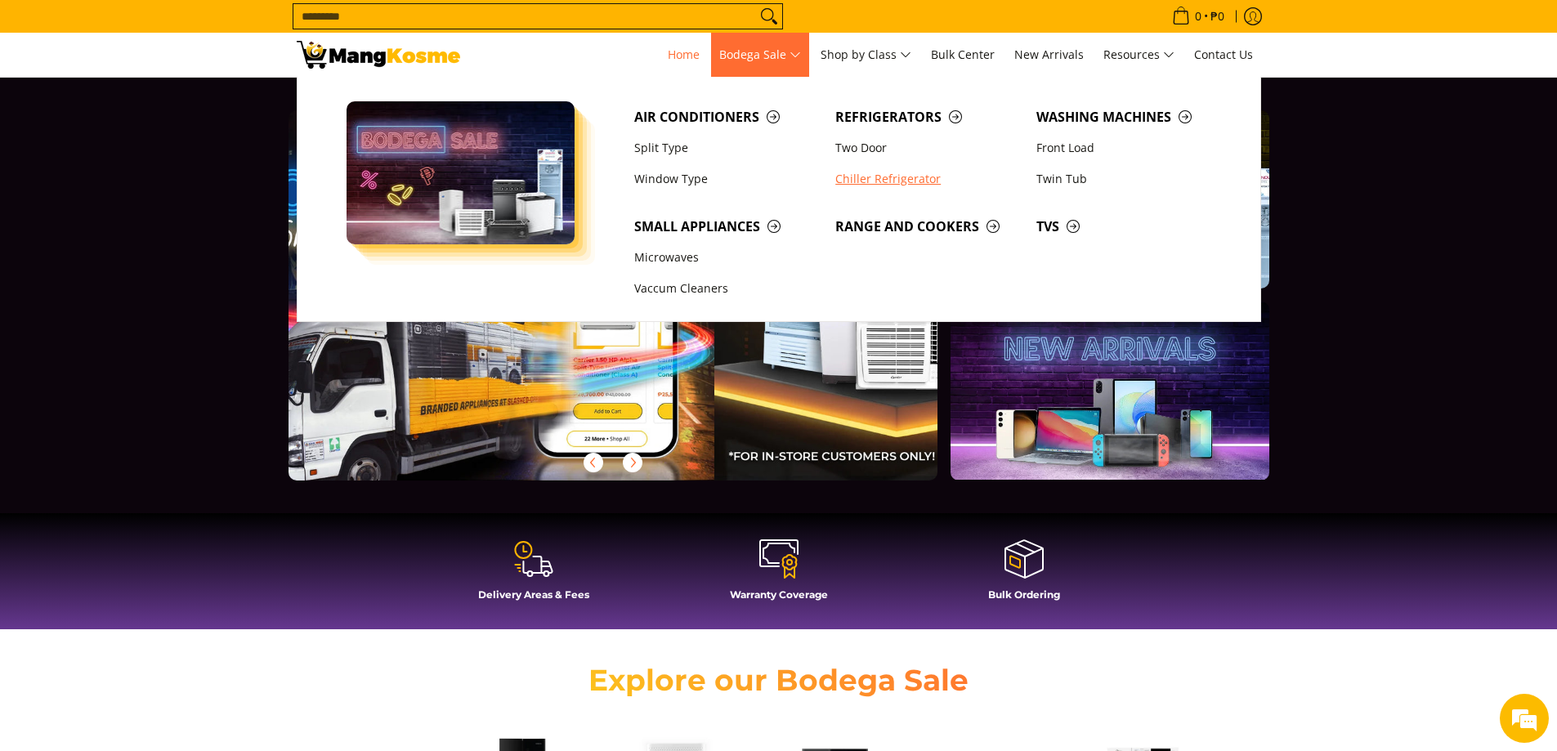
scroll to position [0, 650]
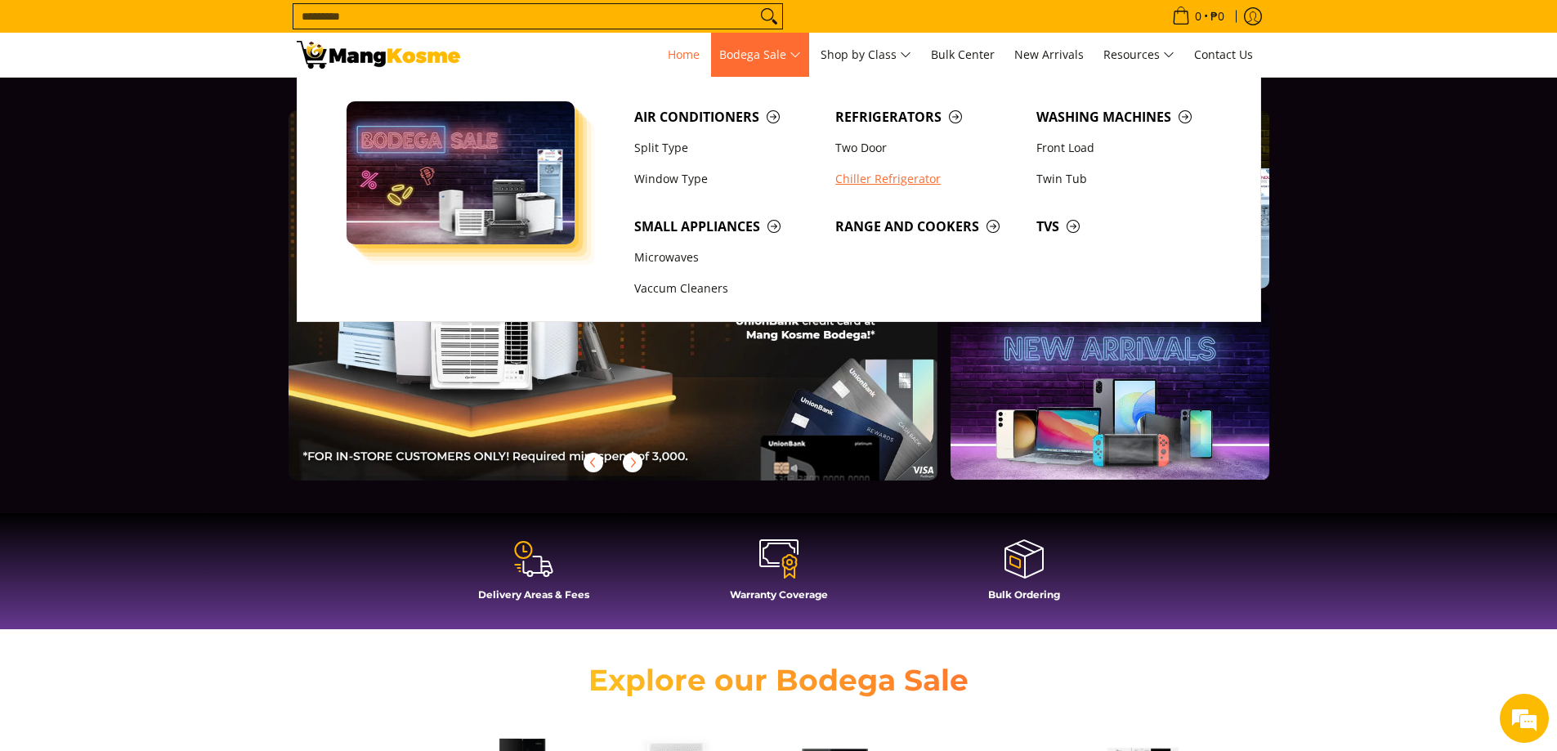
click at [869, 178] on link "Chiller Refrigerator" at bounding box center [927, 178] width 201 height 31
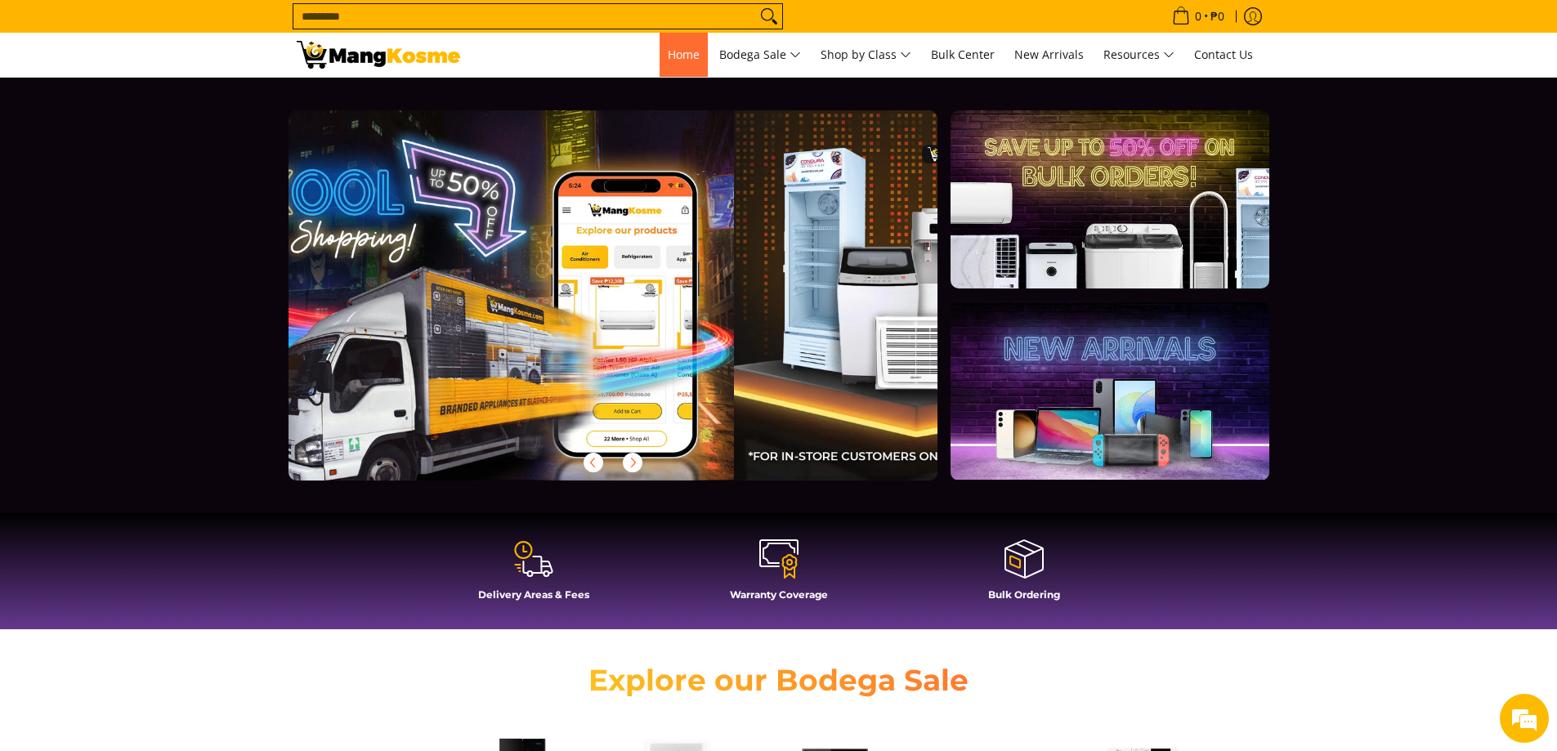
click at [676, 56] on span "Home" at bounding box center [684, 55] width 32 height 16
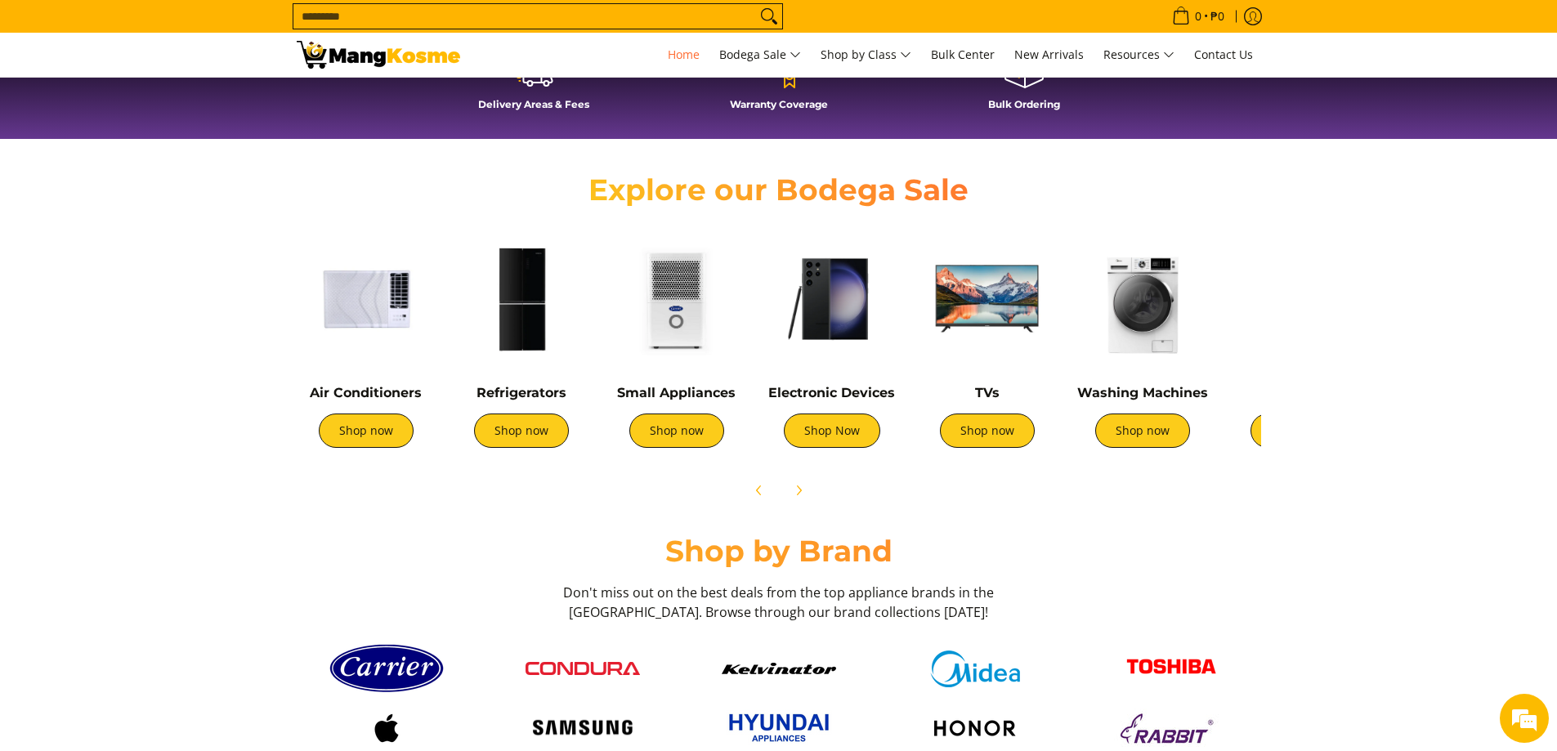
click at [526, 304] on img at bounding box center [521, 299] width 139 height 139
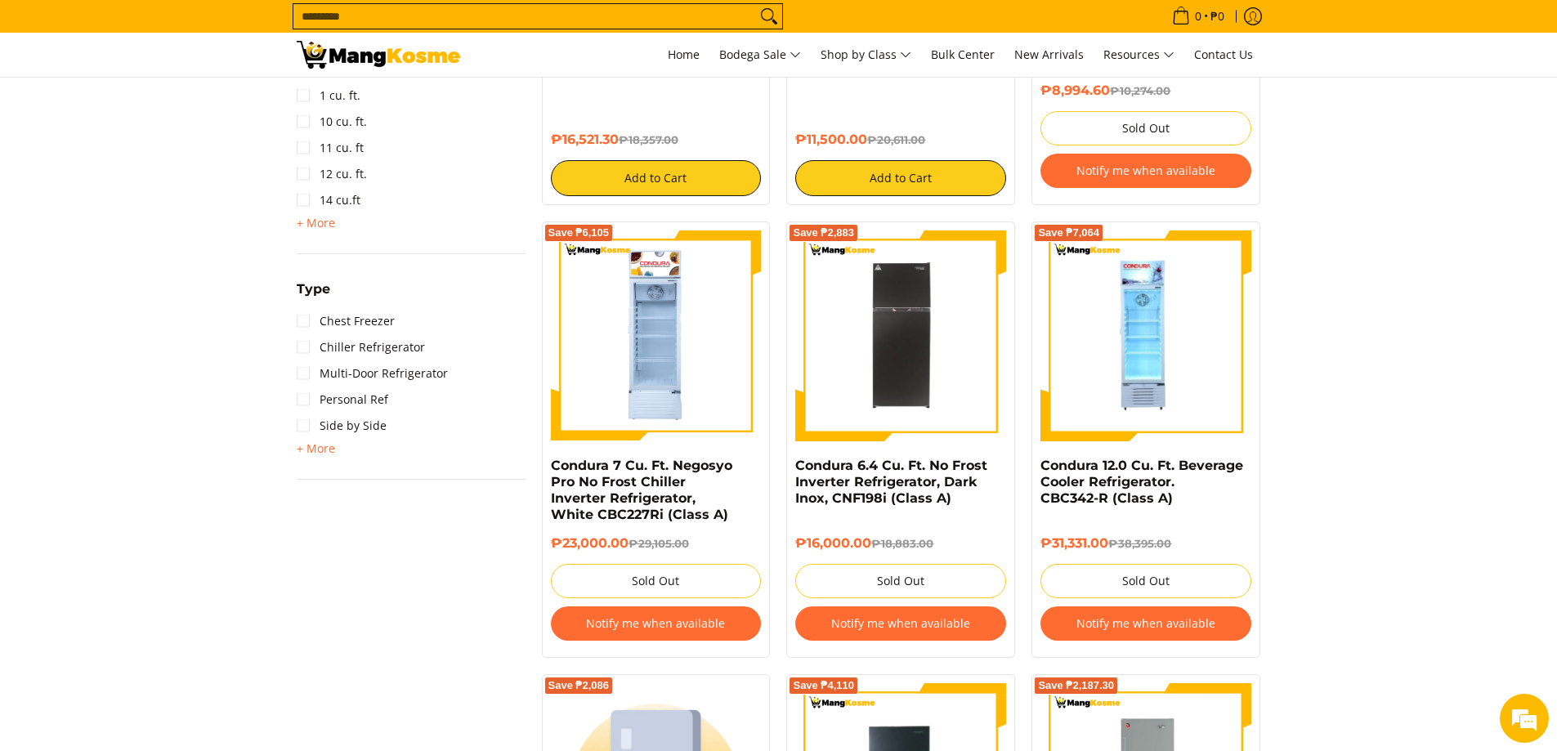
scroll to position [736, 0]
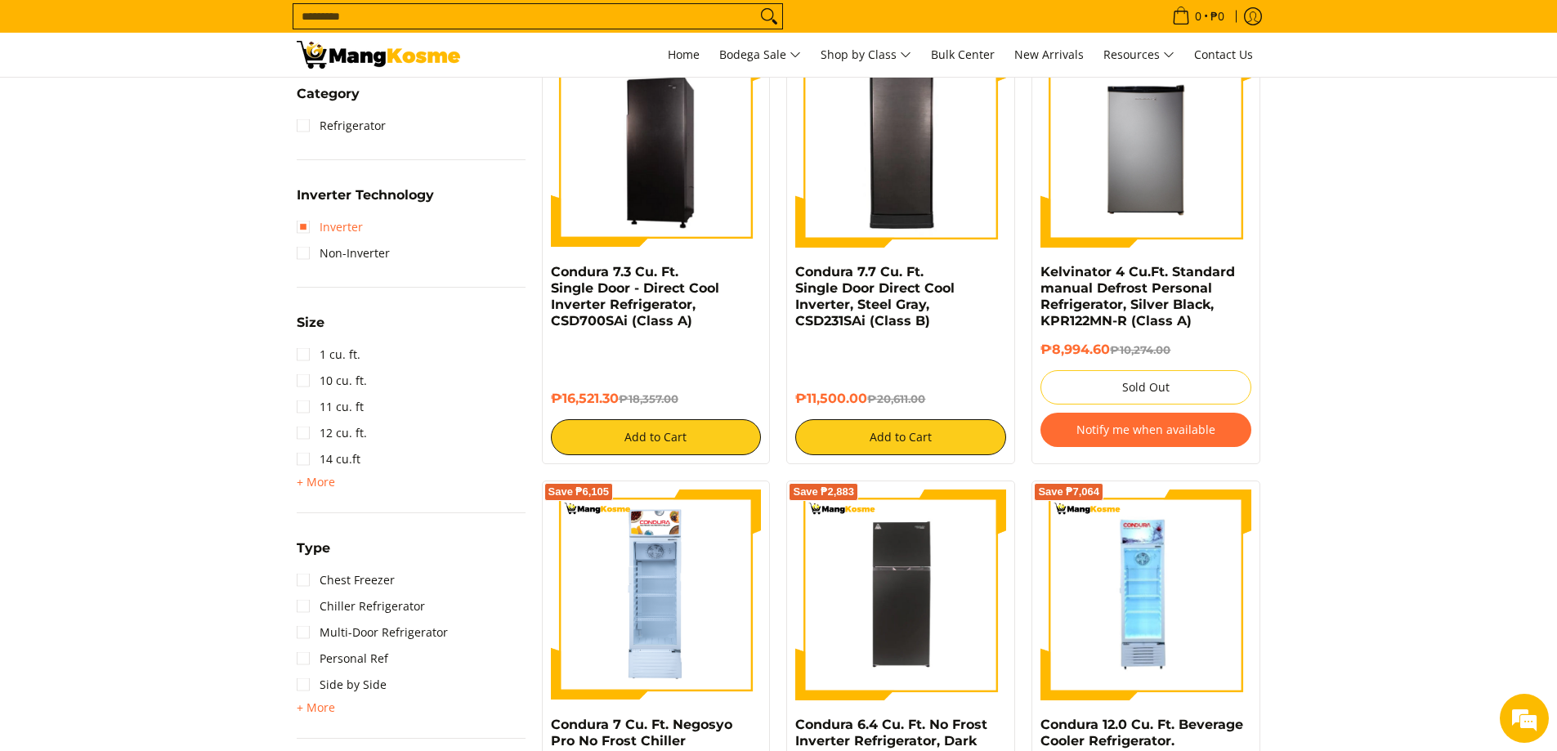
click at [307, 223] on link "Inverter" at bounding box center [330, 227] width 66 height 26
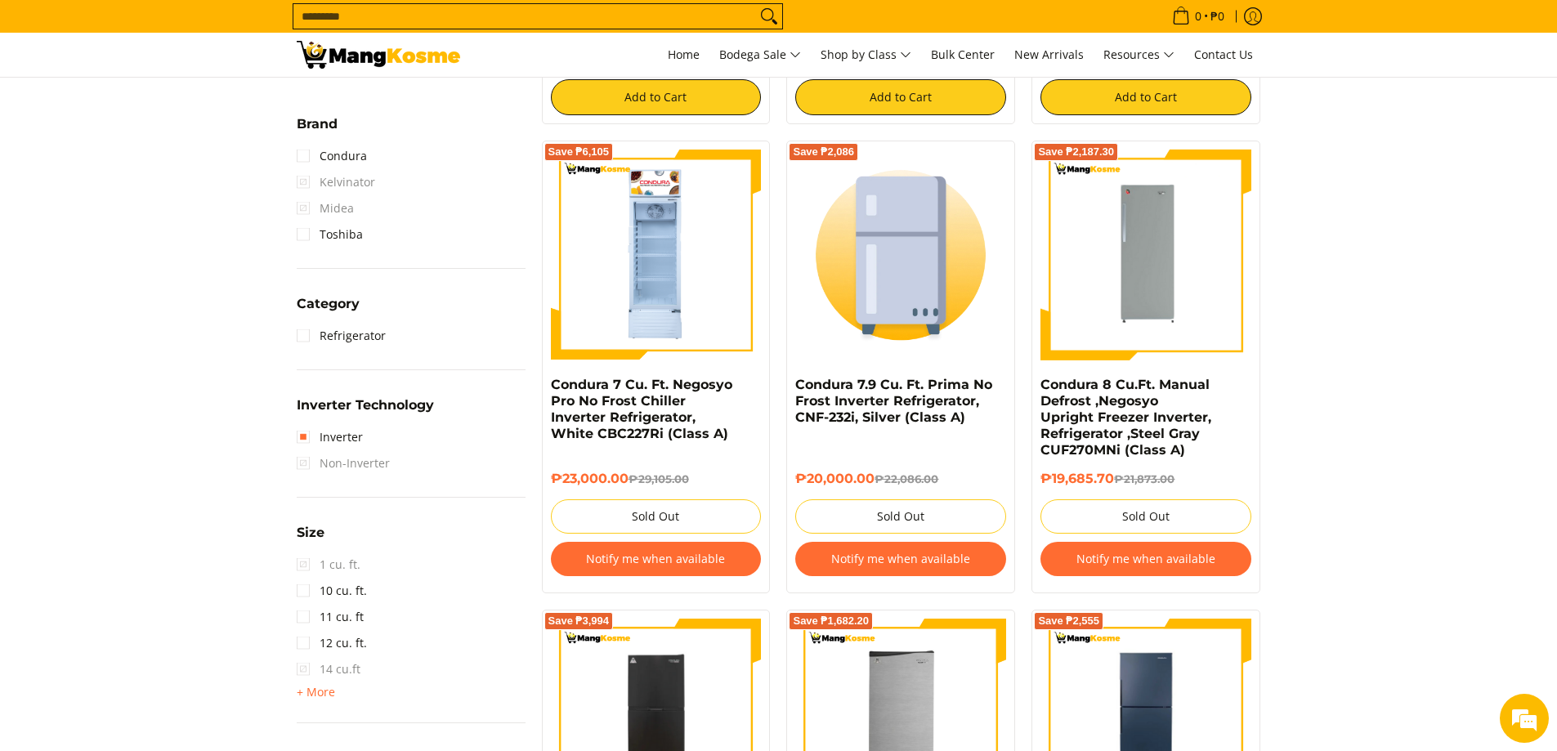
scroll to position [1032, 0]
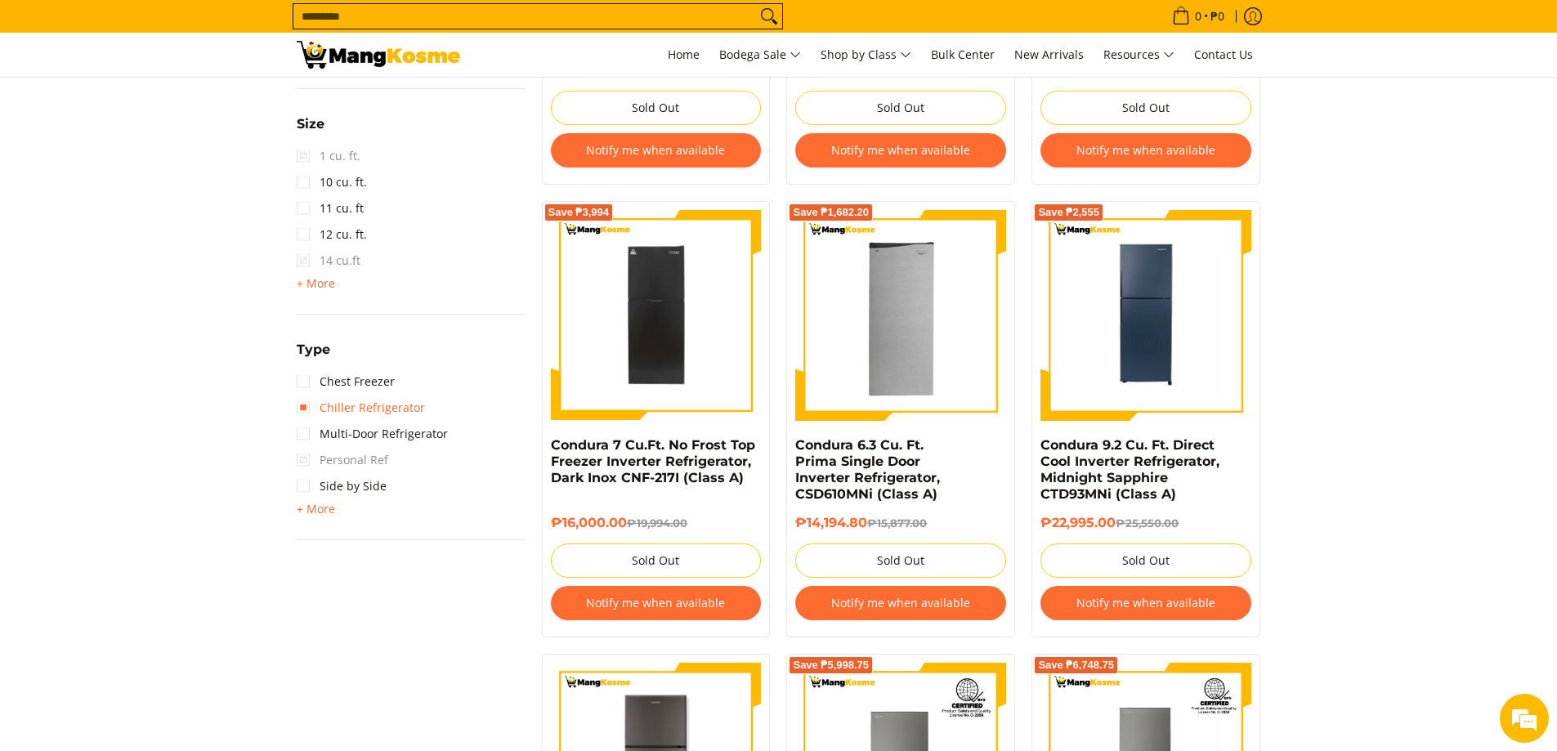
click at [300, 406] on link "Chiller Refrigerator" at bounding box center [361, 408] width 128 height 26
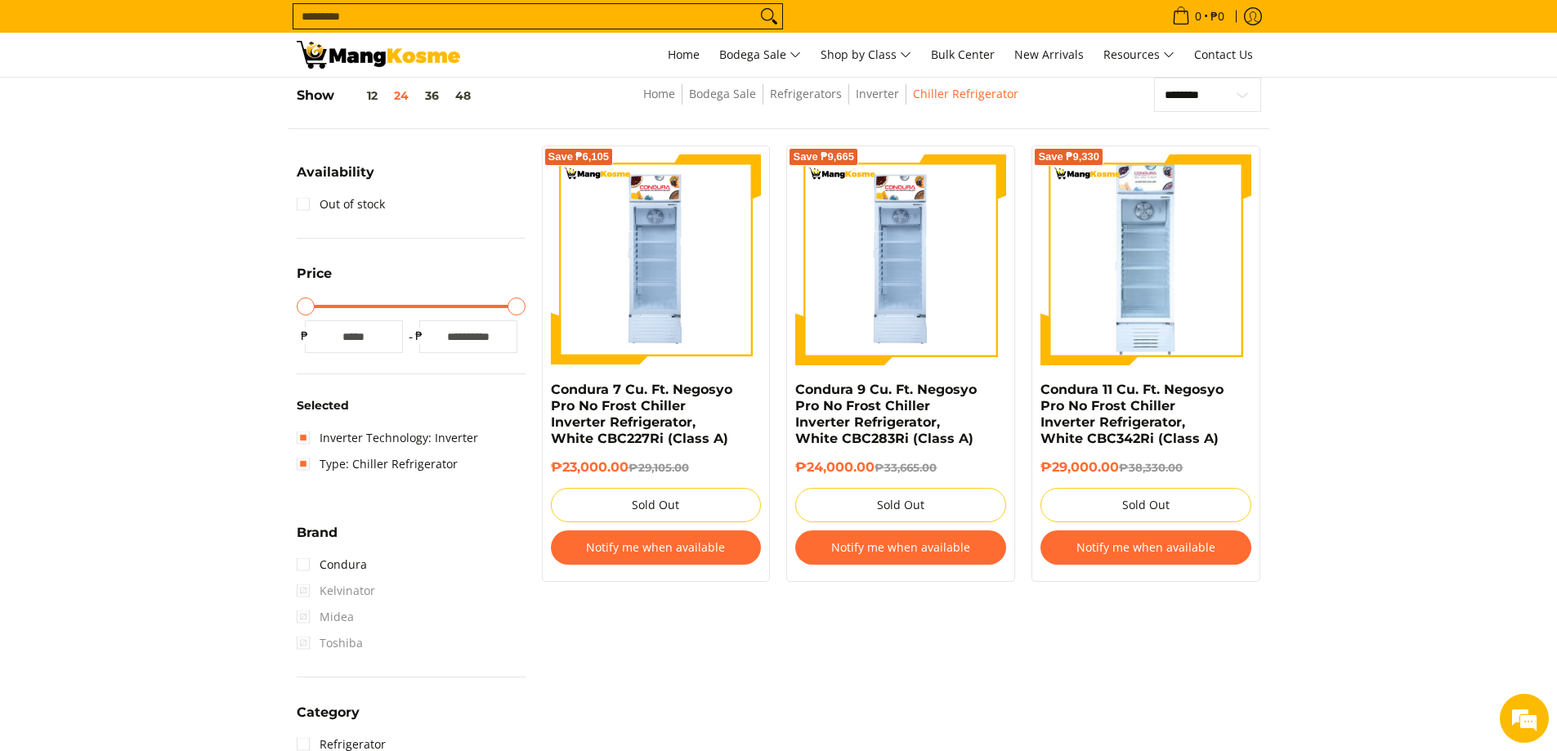
scroll to position [623, 0]
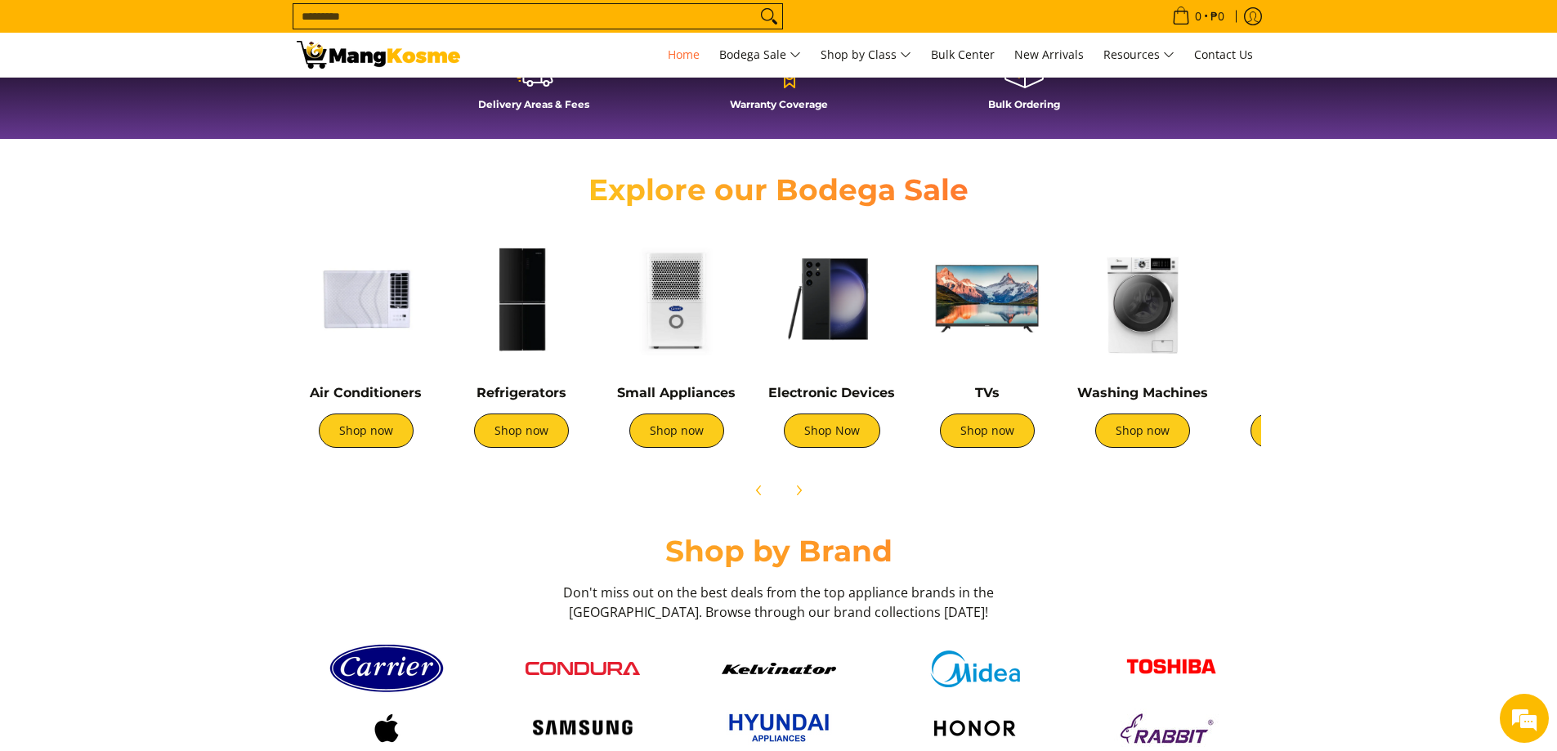
click at [530, 334] on img at bounding box center [521, 299] width 139 height 139
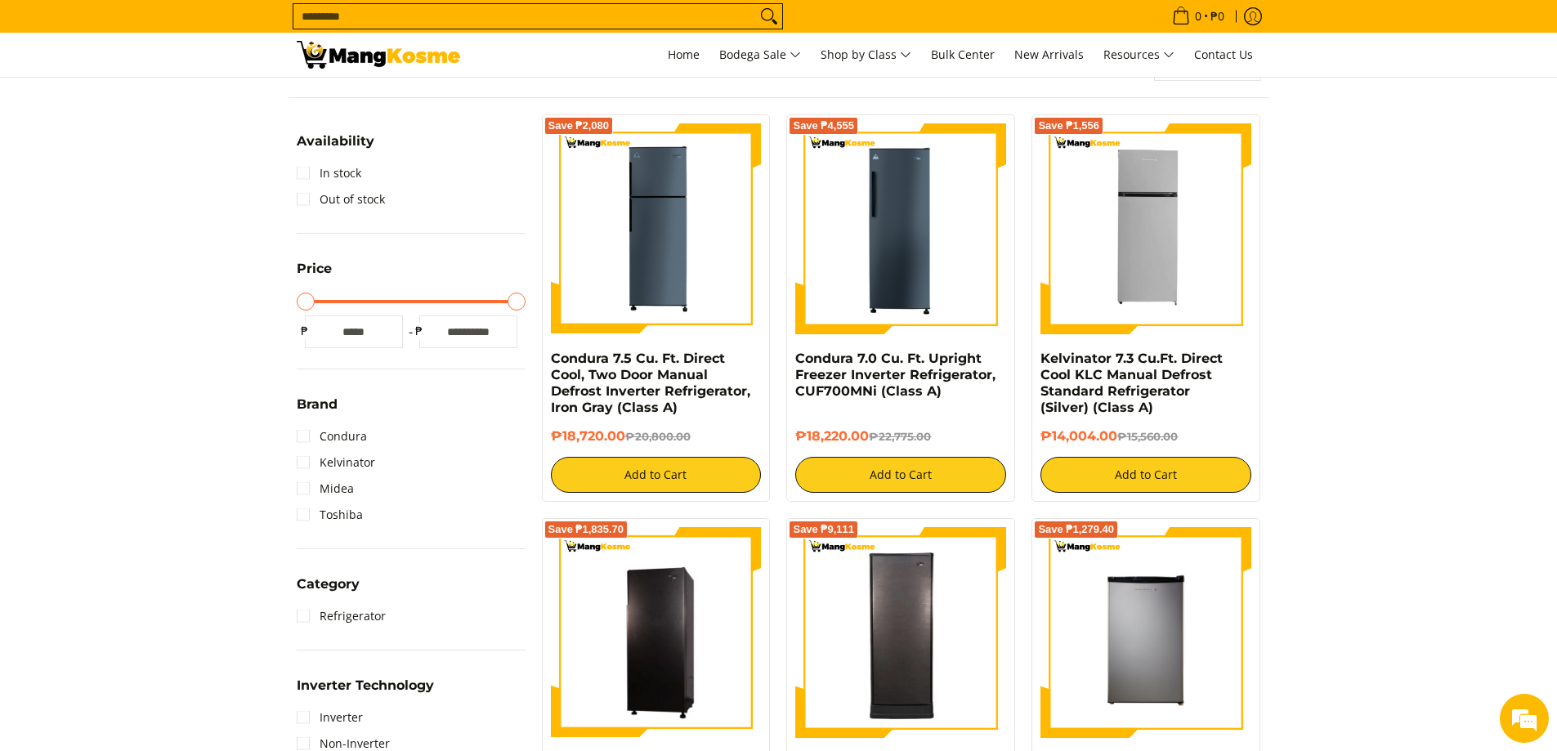
scroll to position [82, 0]
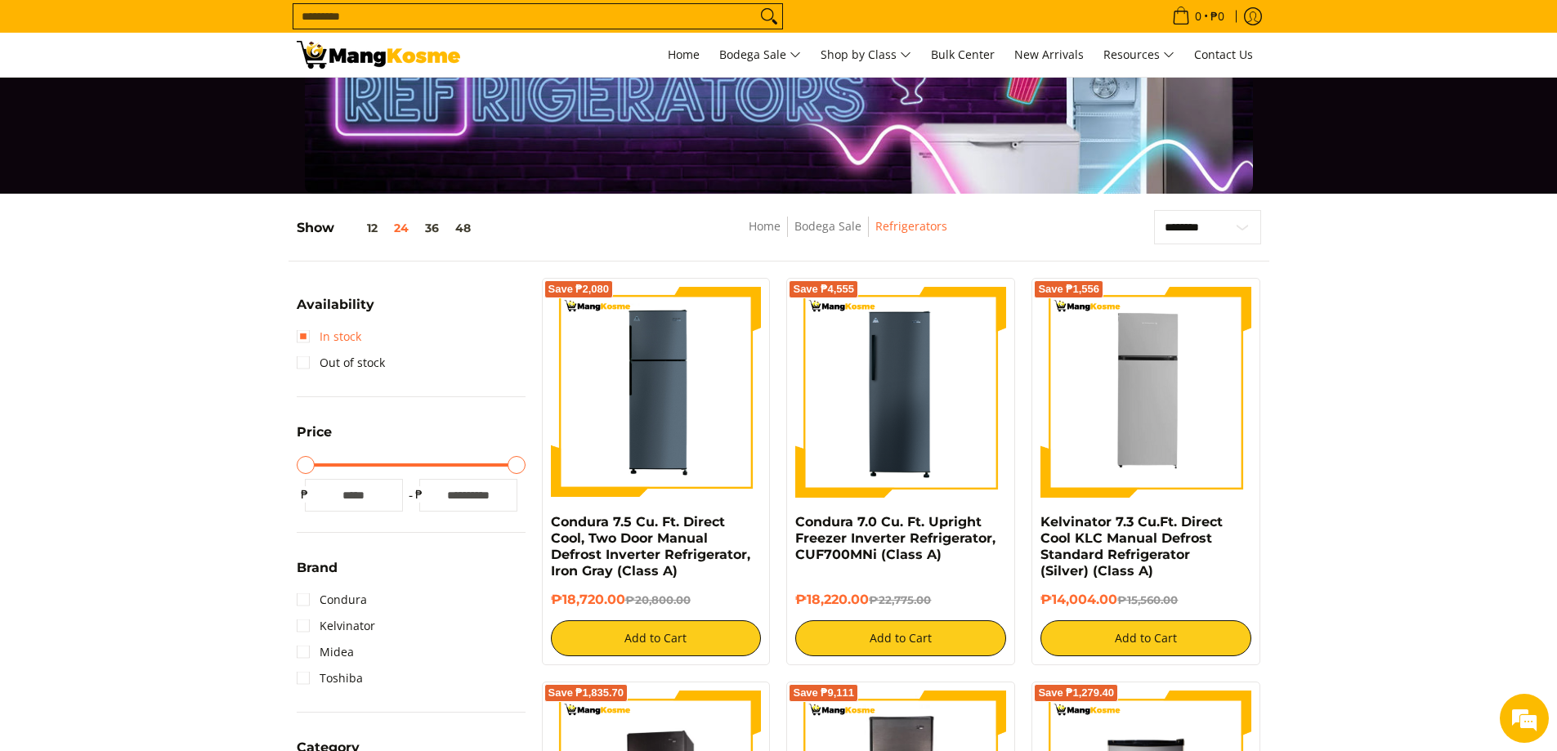
click at [306, 337] on link "In stock" at bounding box center [329, 337] width 65 height 26
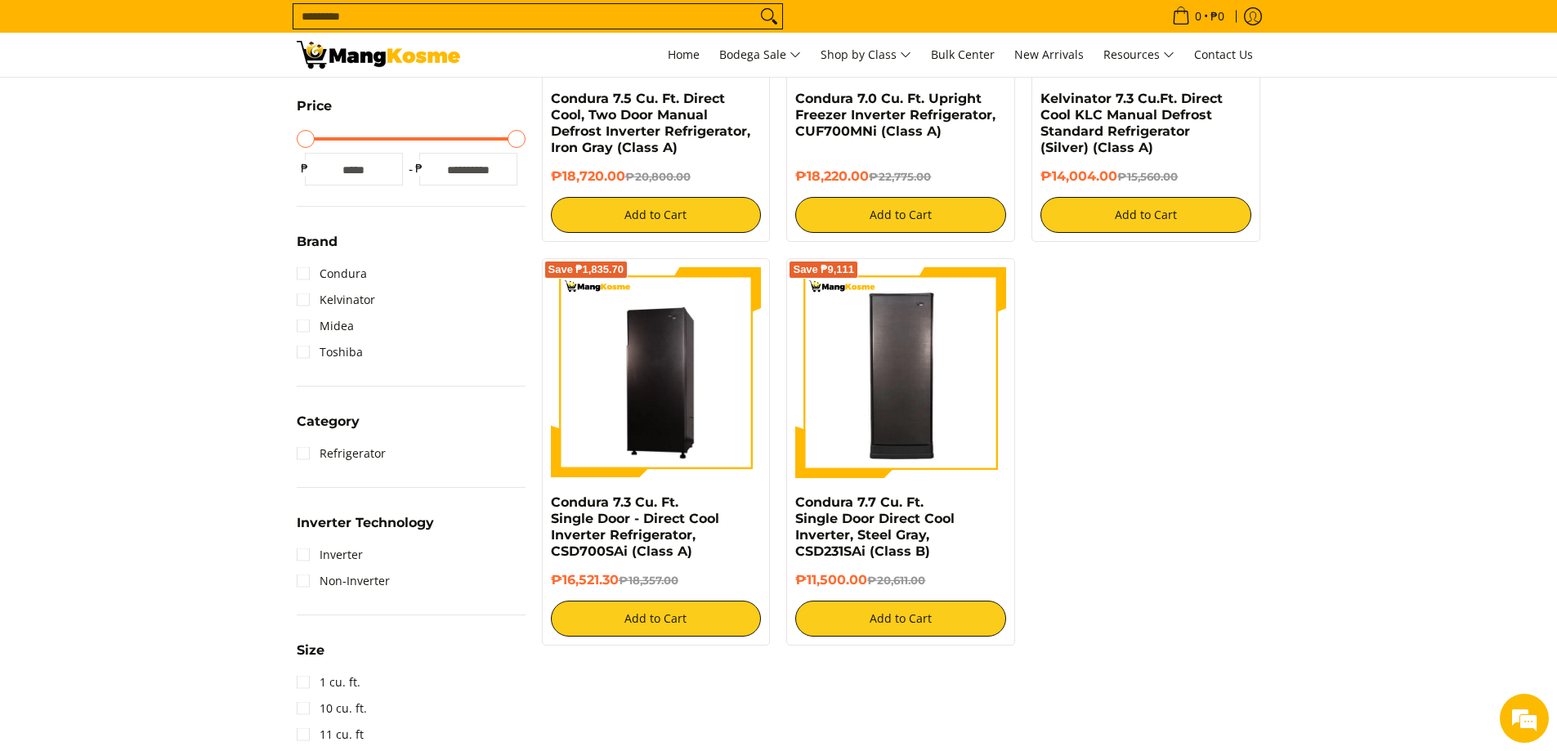
scroll to position [214, 0]
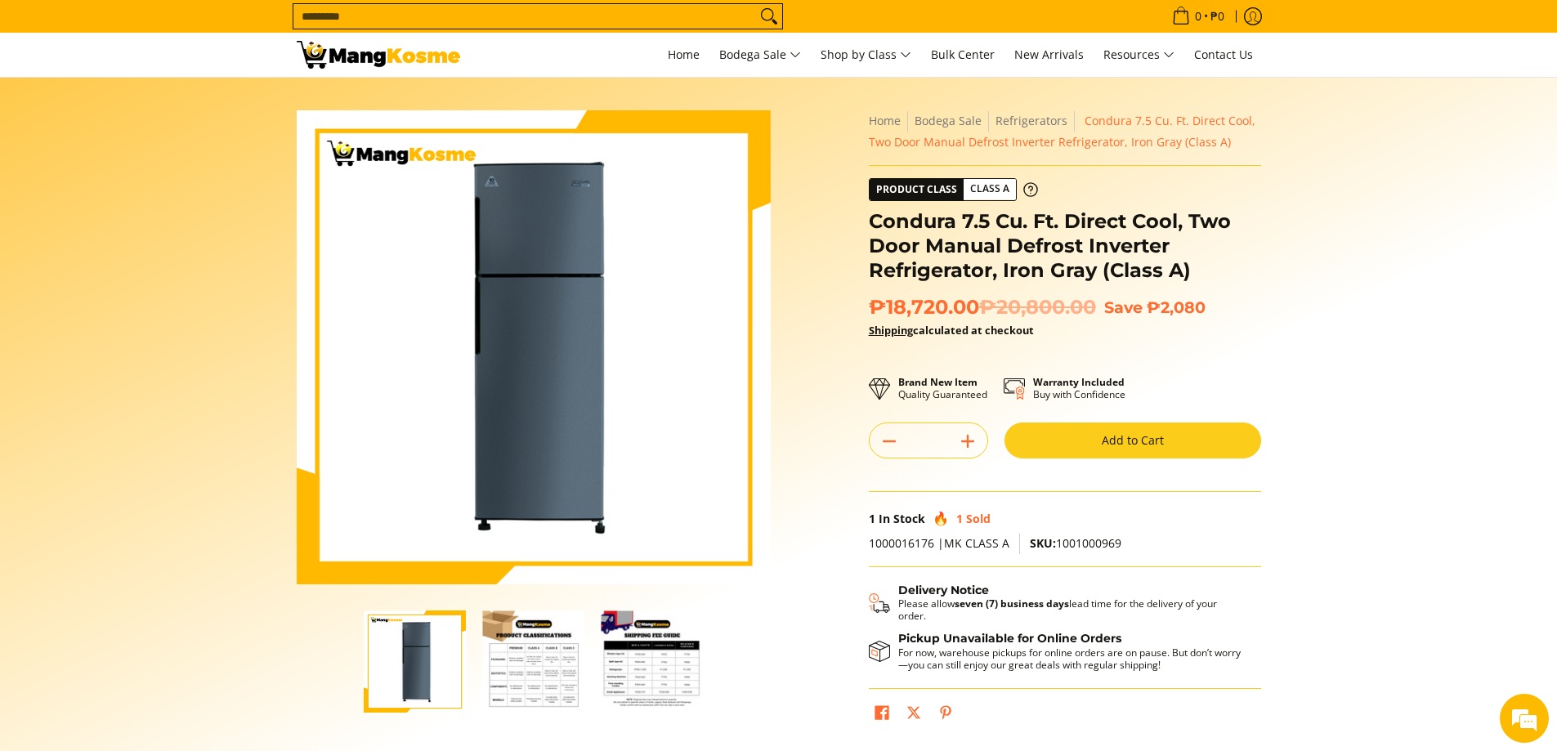
click at [520, 657] on img "Condura 7.5 Cu. Ft. Direct Cool, Two Door Manual Defrost Inverter Refrigerator,…" at bounding box center [533, 662] width 102 height 102
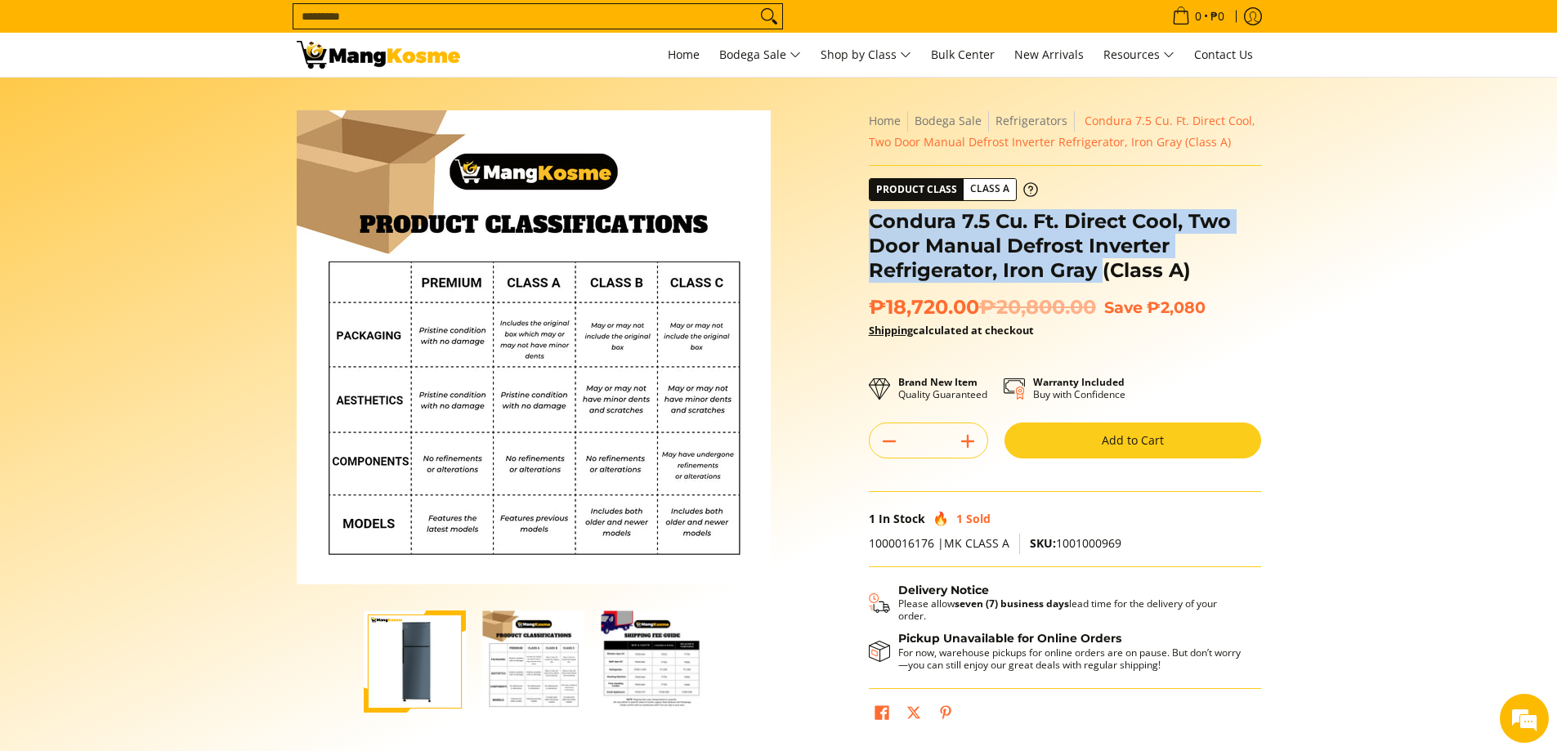
drag, startPoint x: 871, startPoint y: 218, endPoint x: 1099, endPoint y: 263, distance: 232.4
click at [1099, 263] on h1 "Condura 7.5 Cu. Ft. Direct Cool, Two Door Manual Defrost Inverter Refrigerator,…" at bounding box center [1065, 246] width 392 height 74
copy h1 "Condura 7.5 Cu. Ft. Direct Cool, Two Door Manual Defrost Inverter Refrigerator,…"
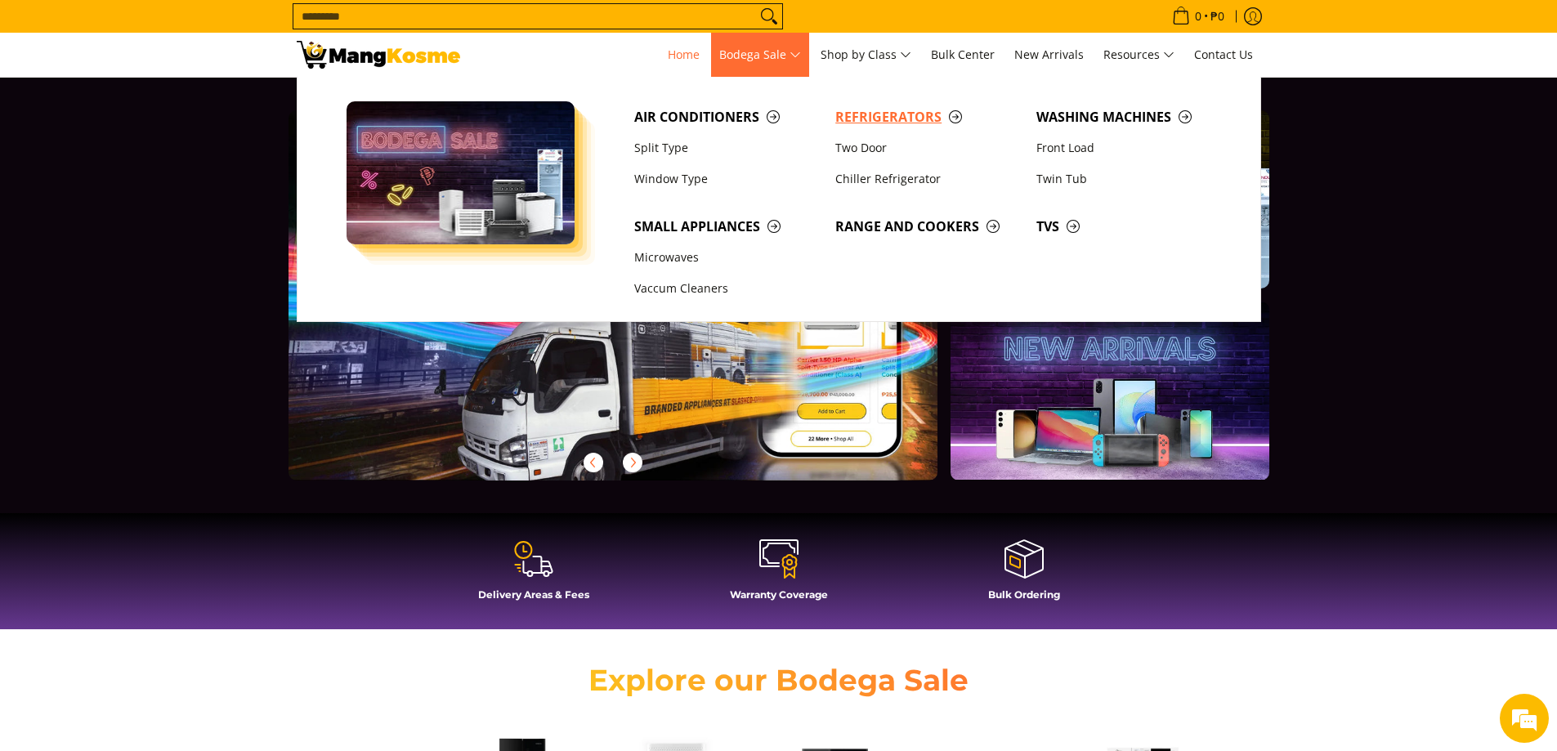
click at [881, 111] on span "Refrigerators" at bounding box center [927, 117] width 185 height 20
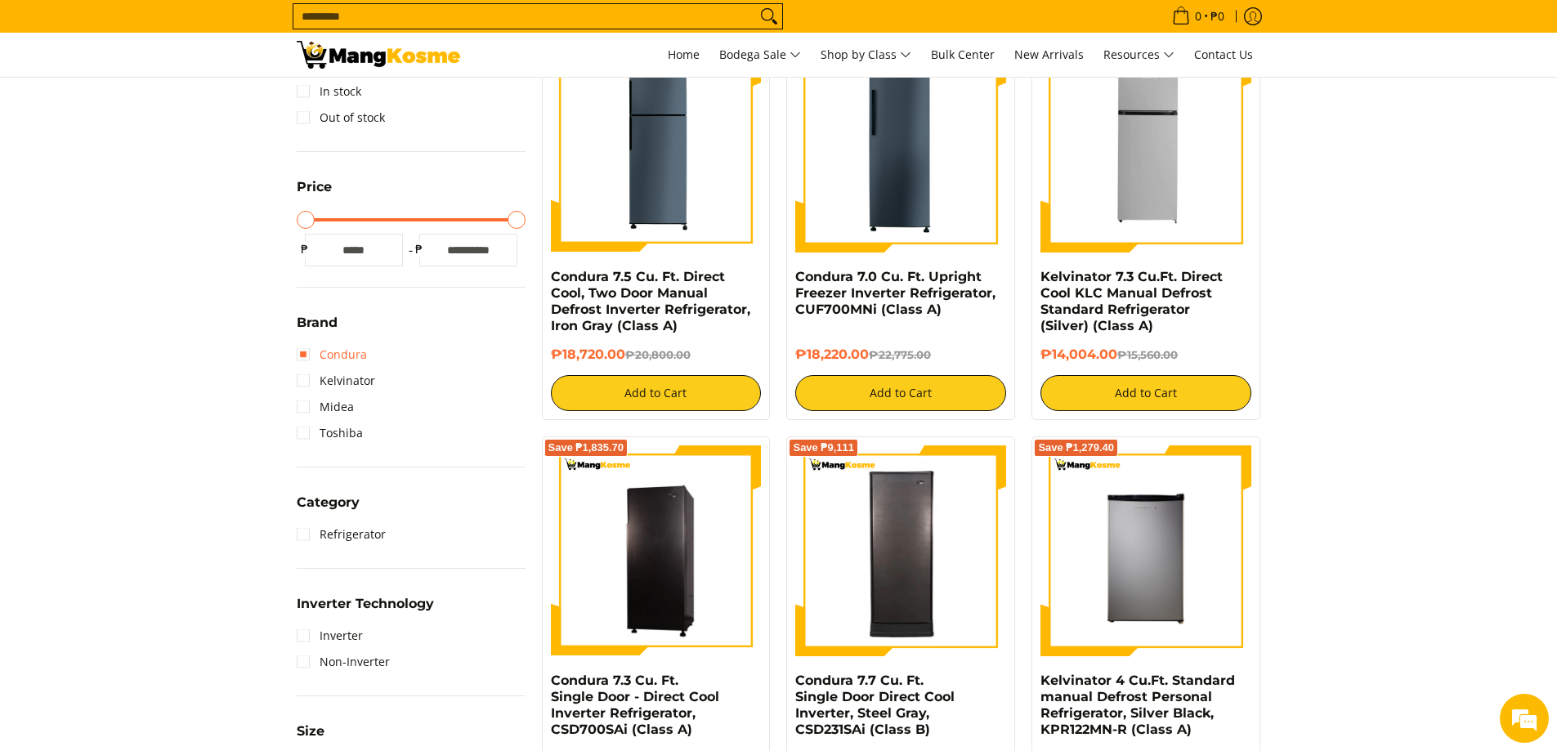
click at [306, 356] on link "Condura" at bounding box center [332, 355] width 70 height 26
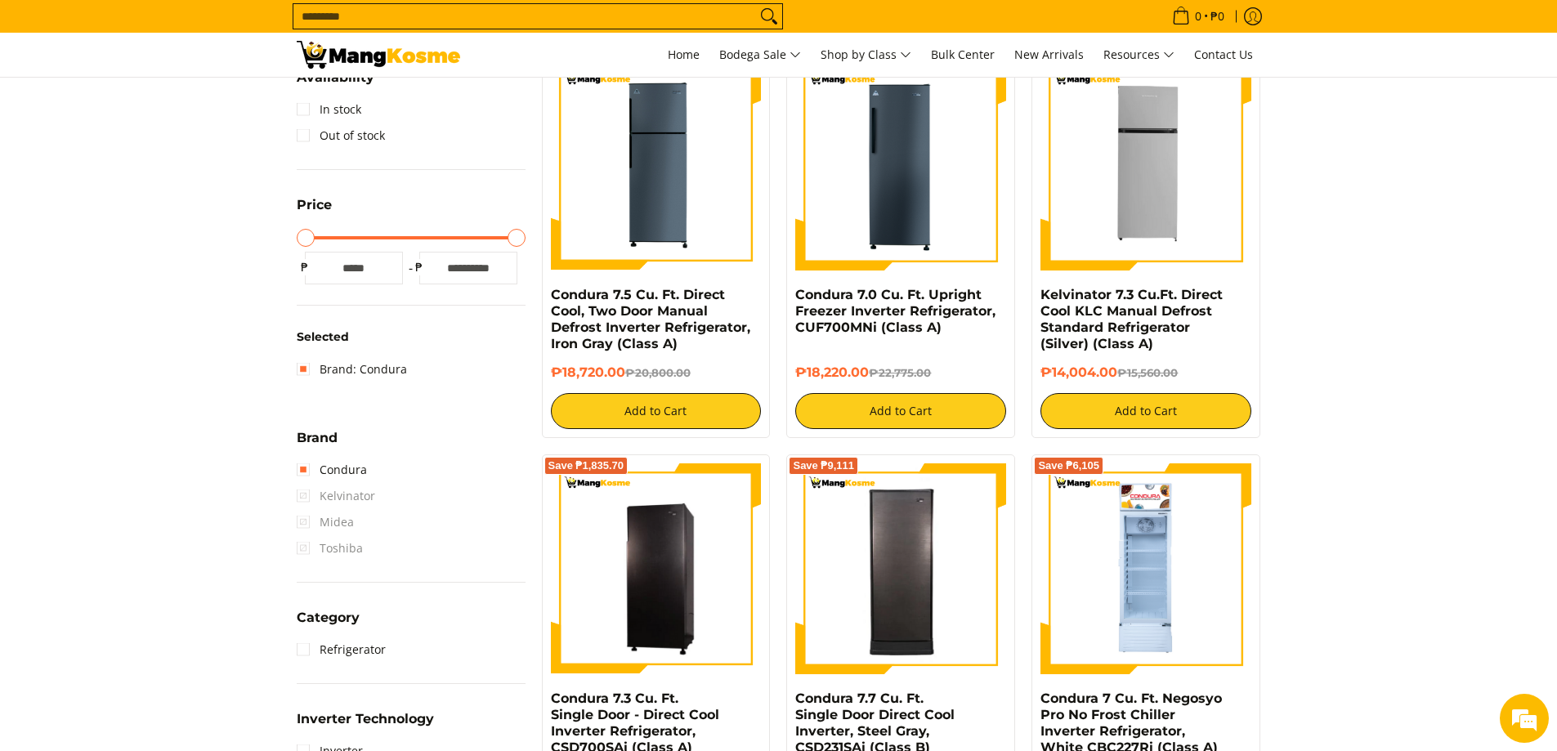
scroll to position [541, 0]
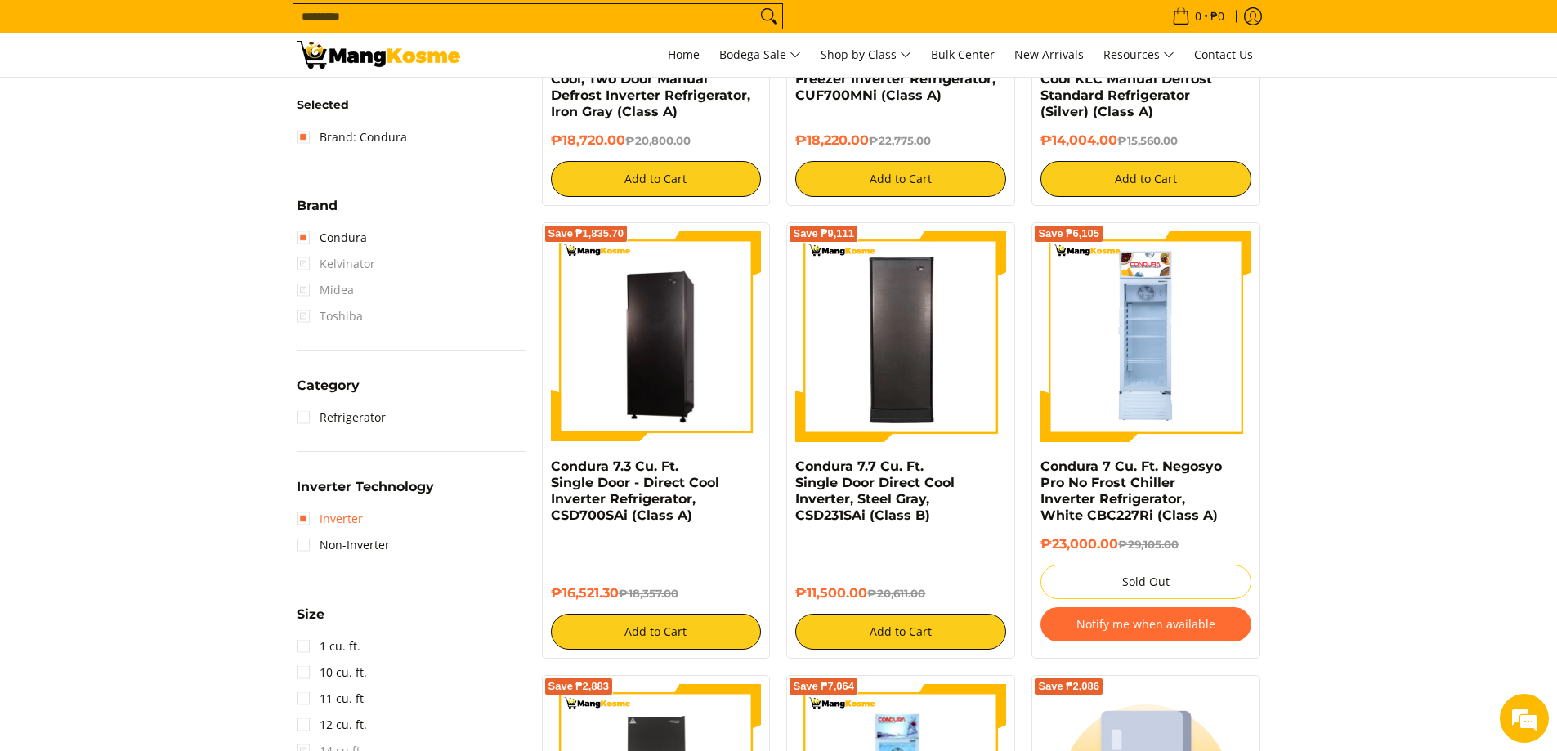
click at [302, 517] on link "Inverter" at bounding box center [330, 519] width 66 height 26
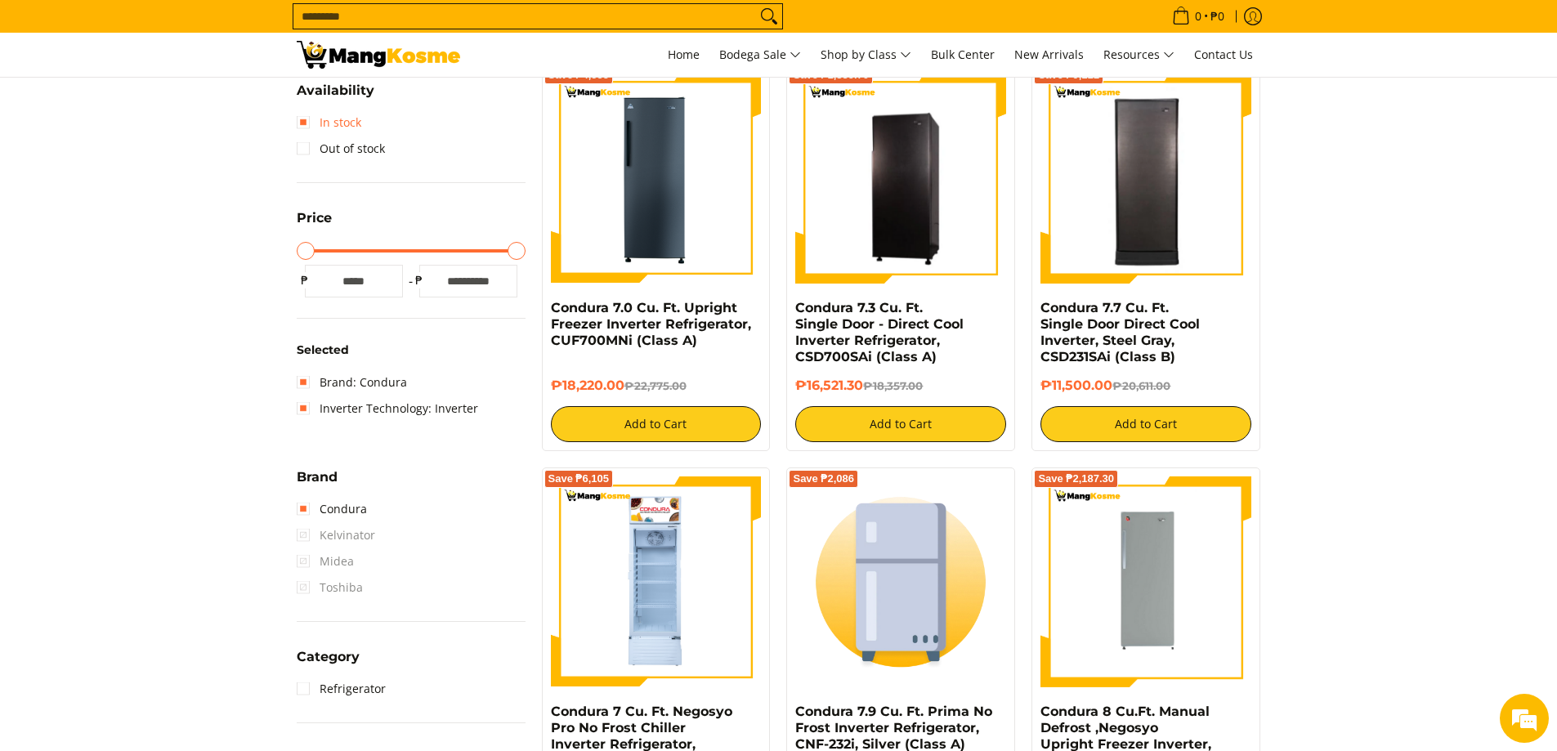
click at [305, 124] on link "In stock" at bounding box center [329, 123] width 65 height 26
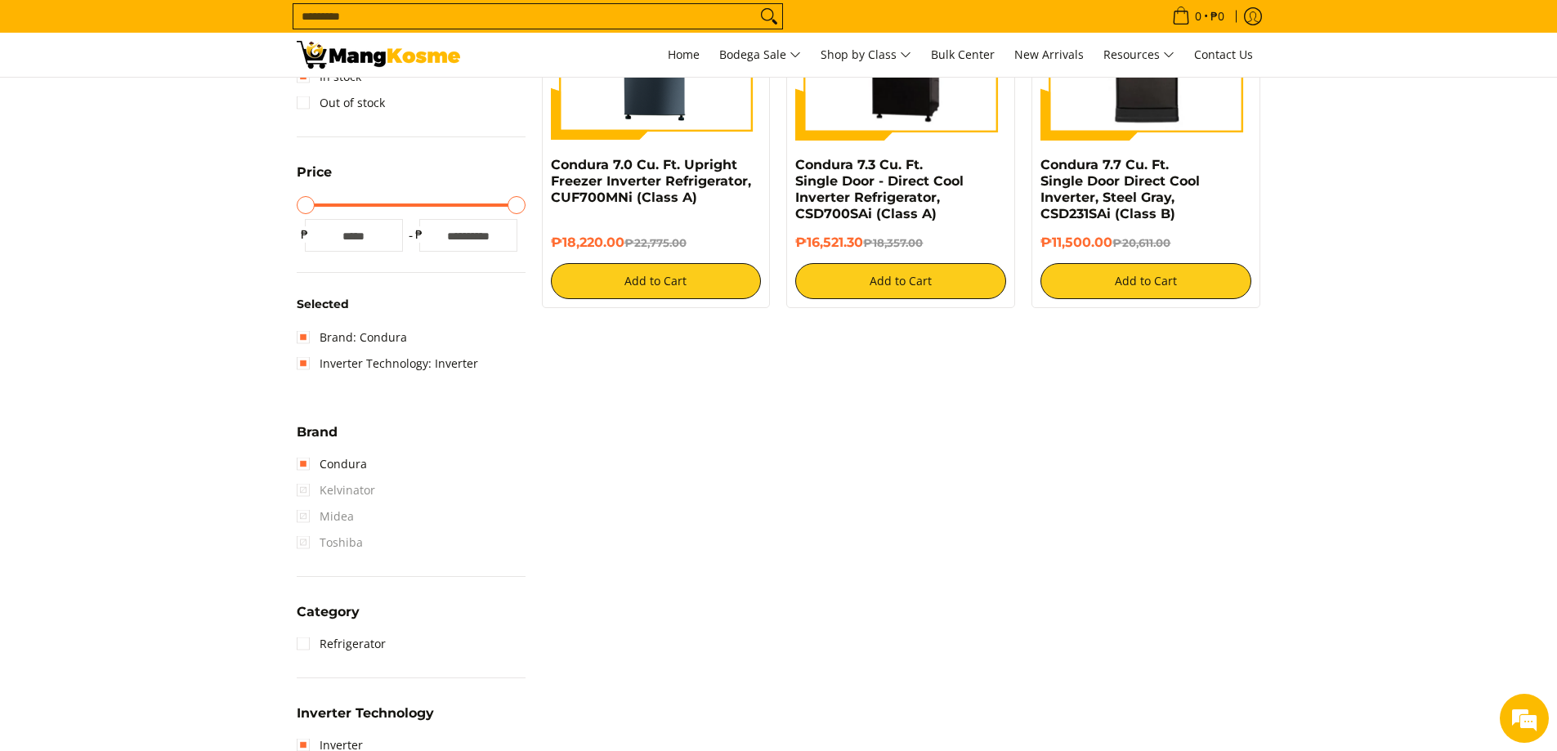
scroll to position [459, 0]
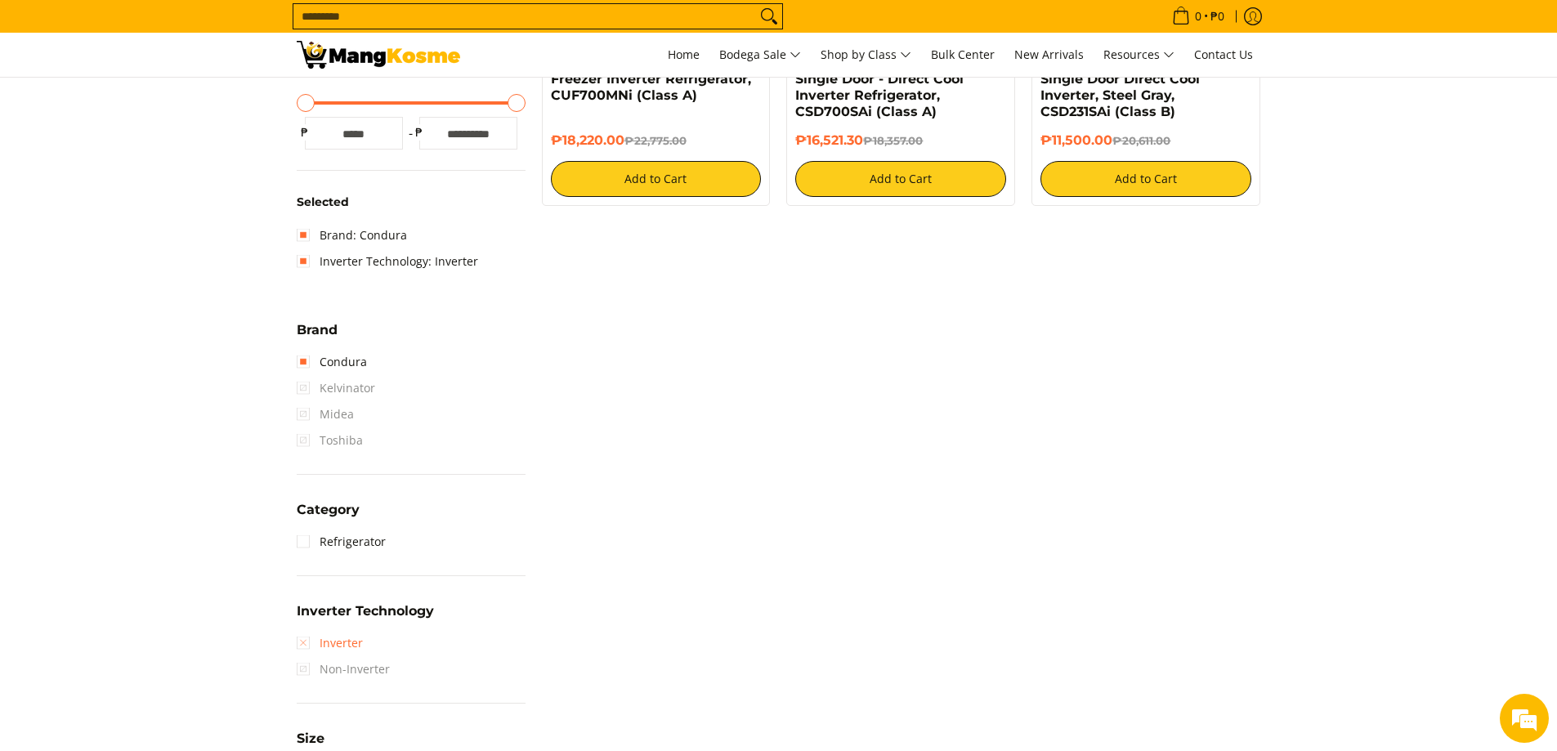
click at [320, 642] on link "Inverter" at bounding box center [330, 643] width 66 height 26
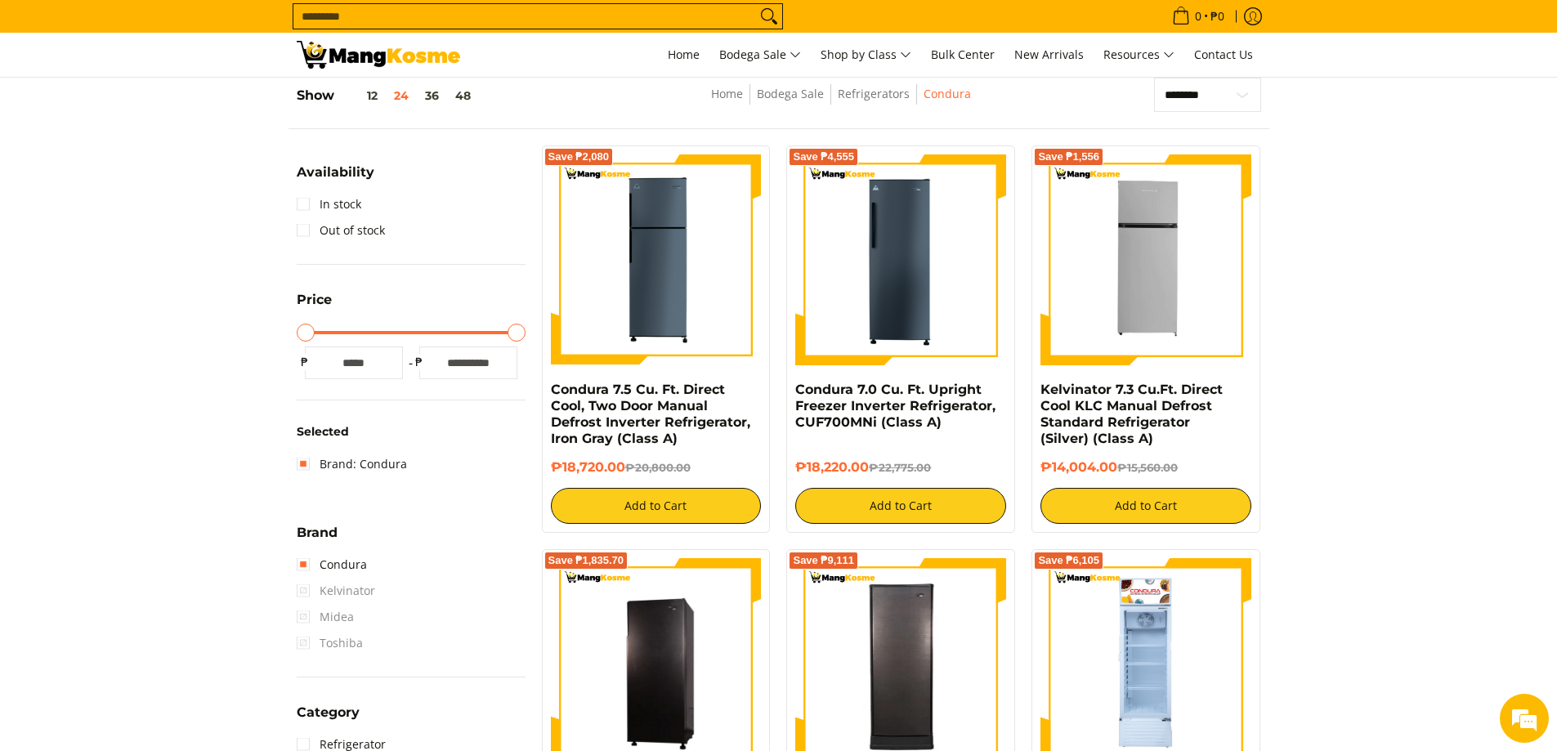
scroll to position [132, 0]
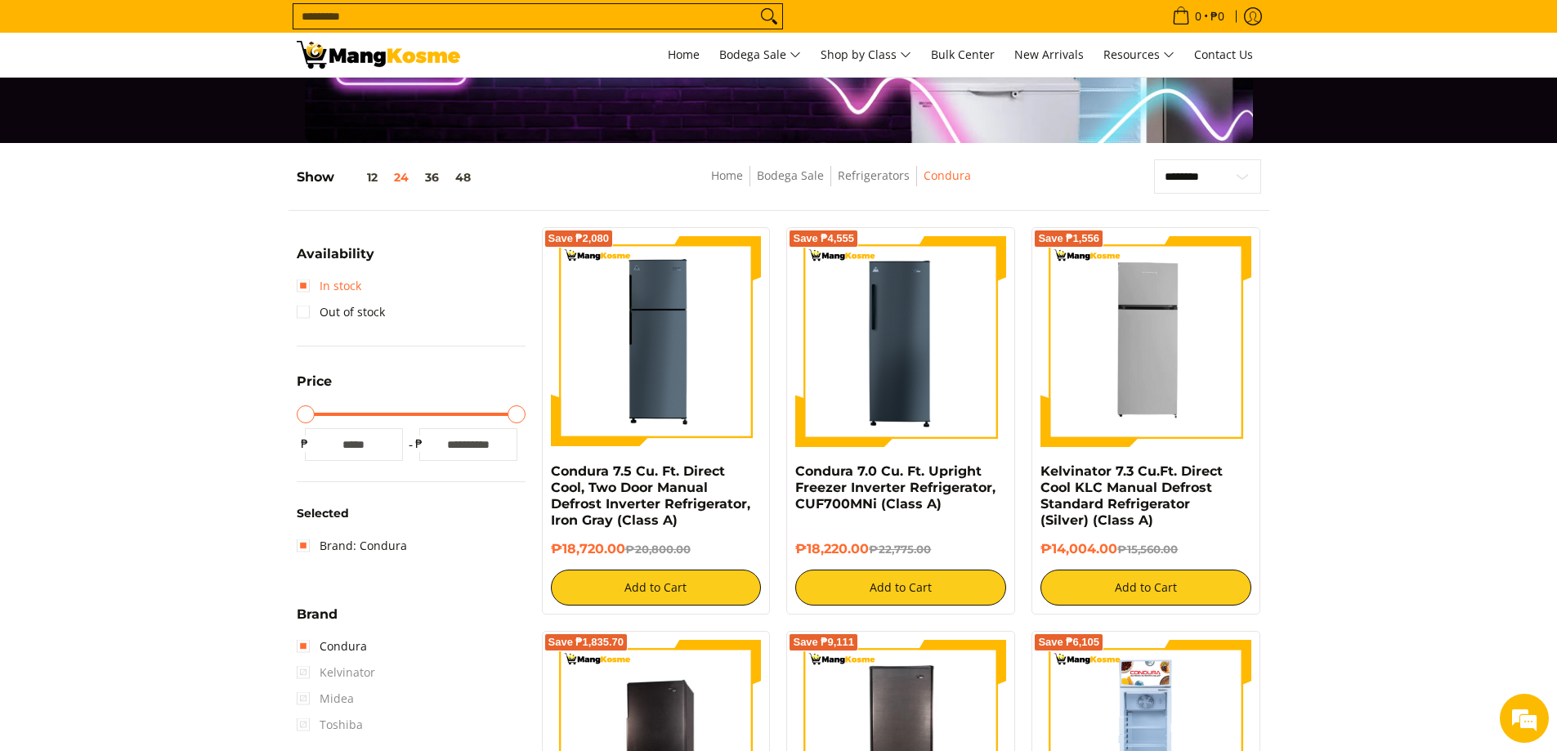
click at [337, 286] on link "In stock" at bounding box center [329, 286] width 65 height 26
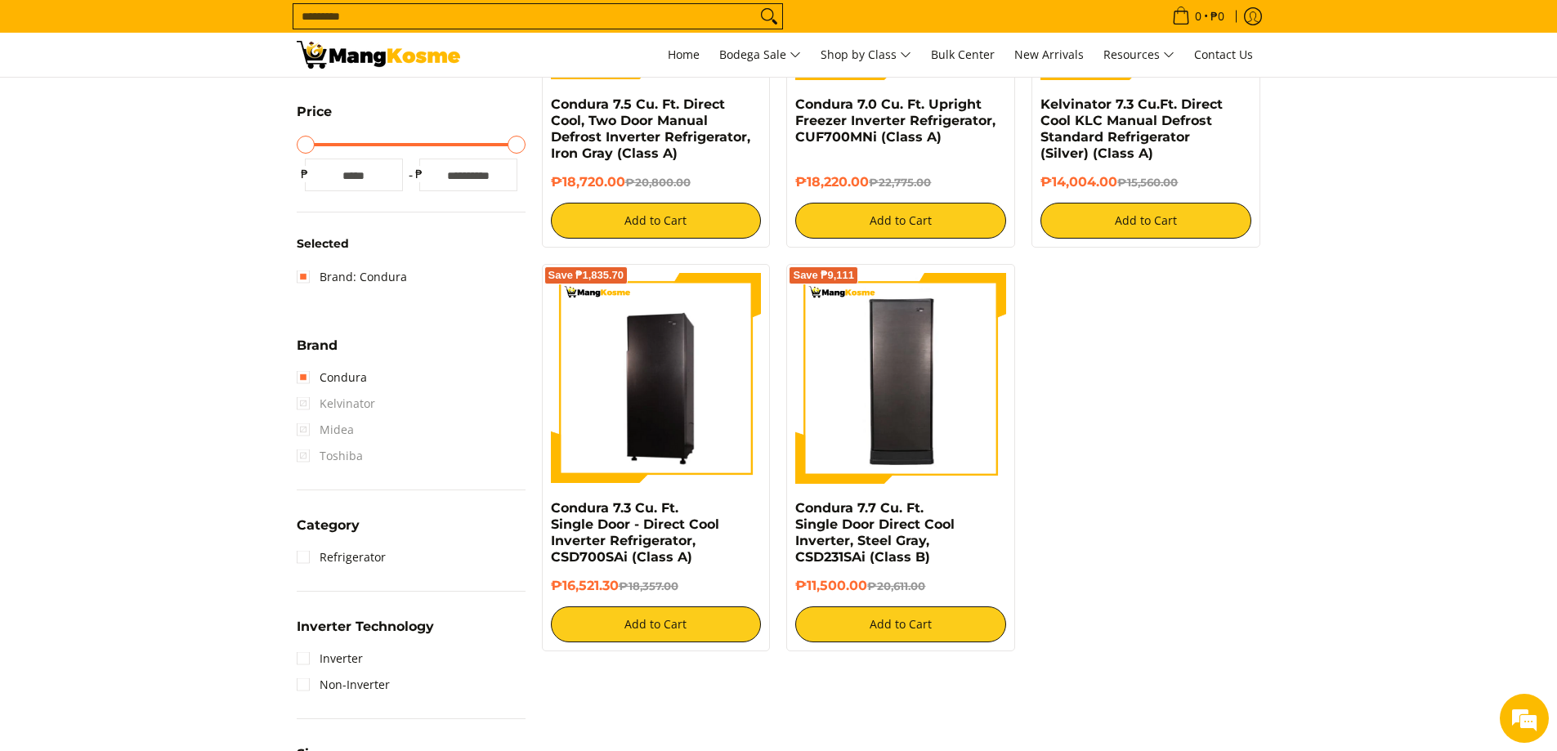
scroll to position [541, 0]
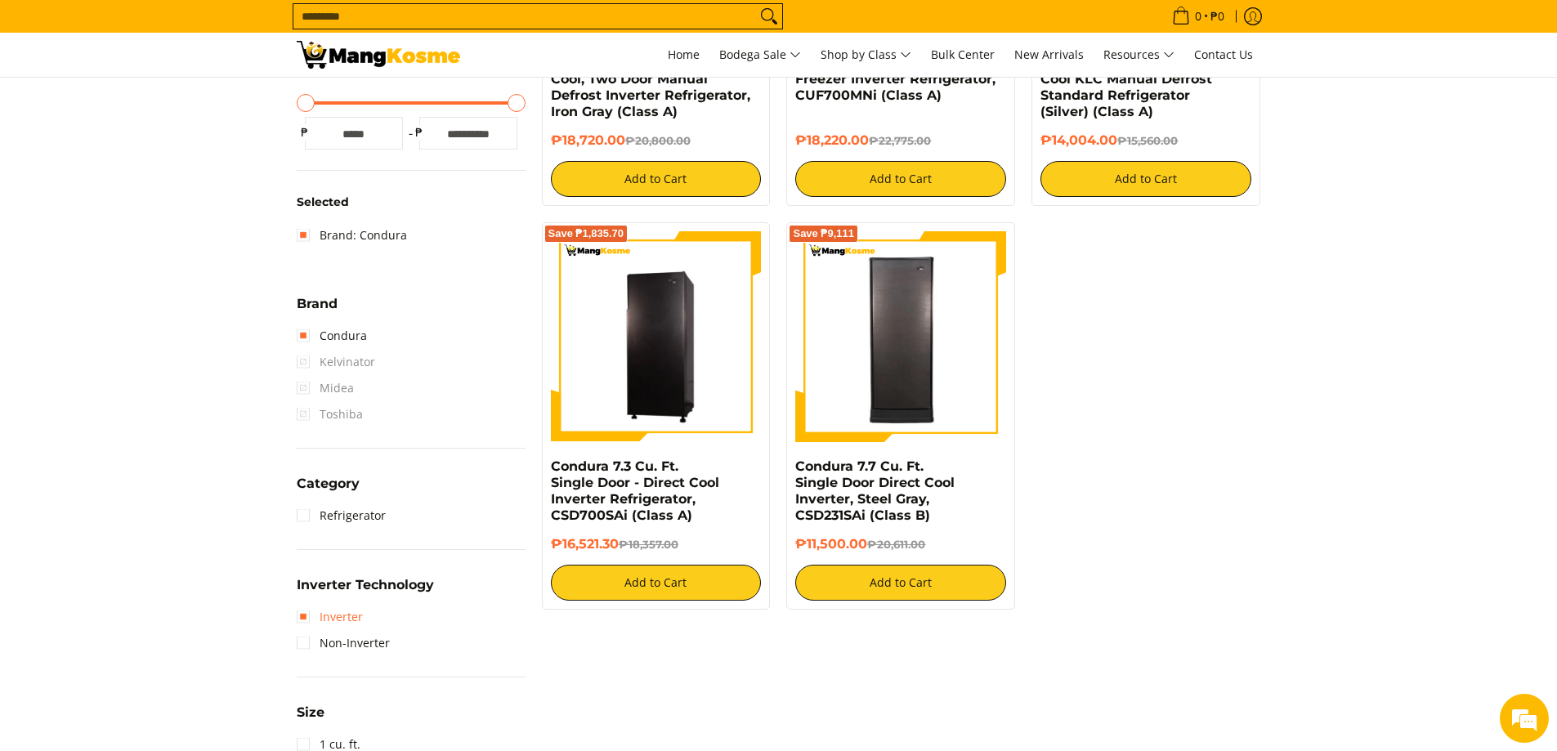
click at [326, 621] on link "Inverter" at bounding box center [330, 617] width 66 height 26
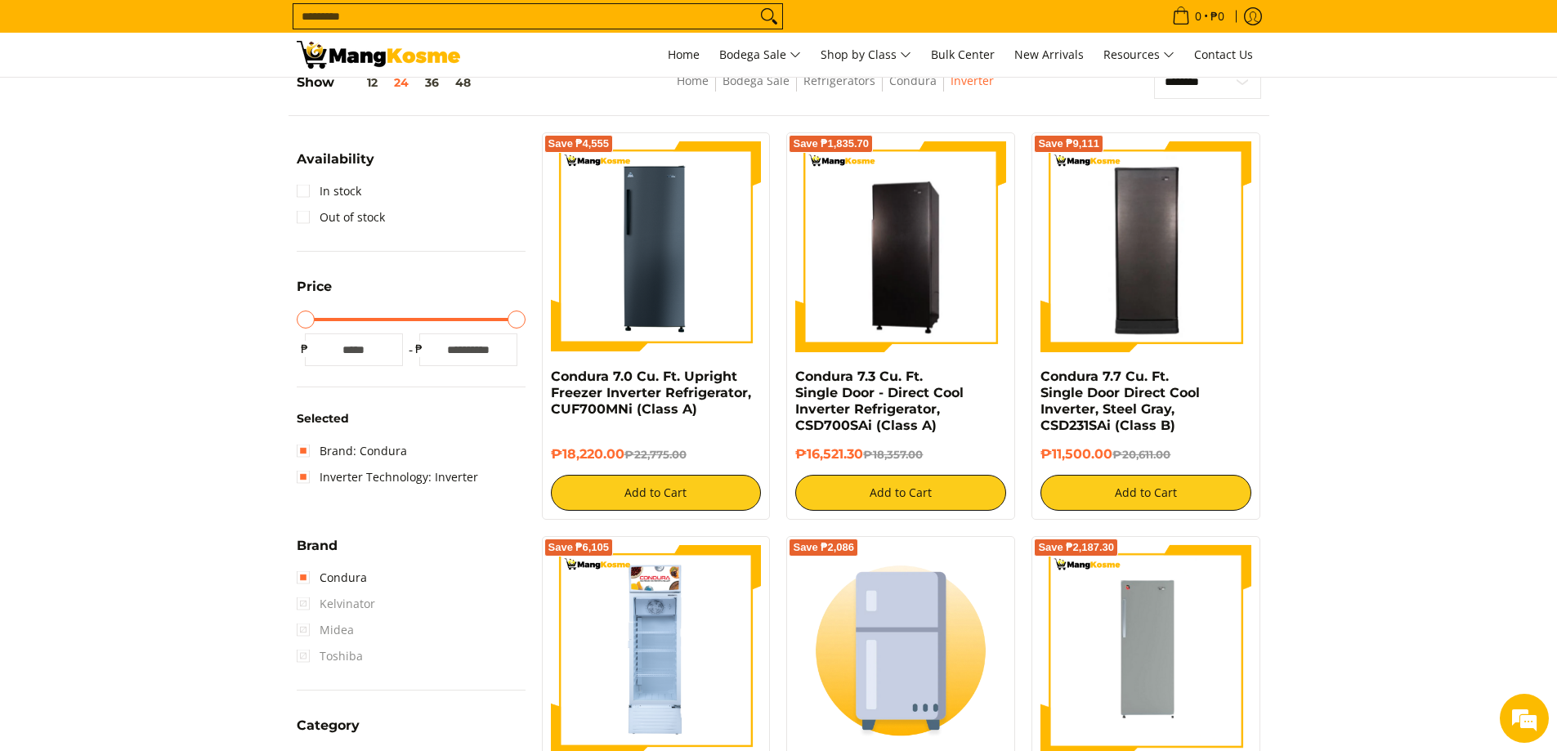
scroll to position [214, 0]
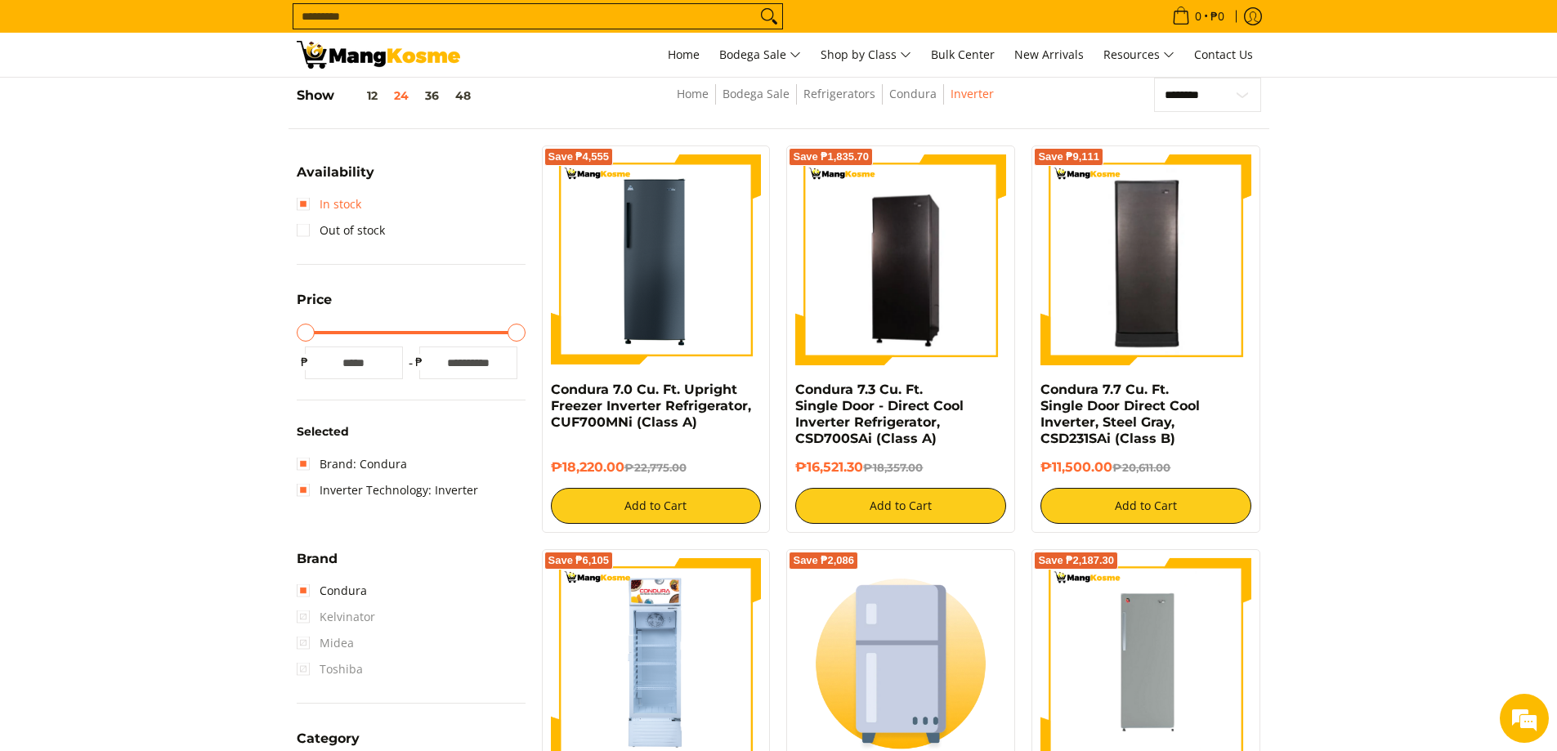
click at [319, 201] on link "In stock" at bounding box center [329, 204] width 65 height 26
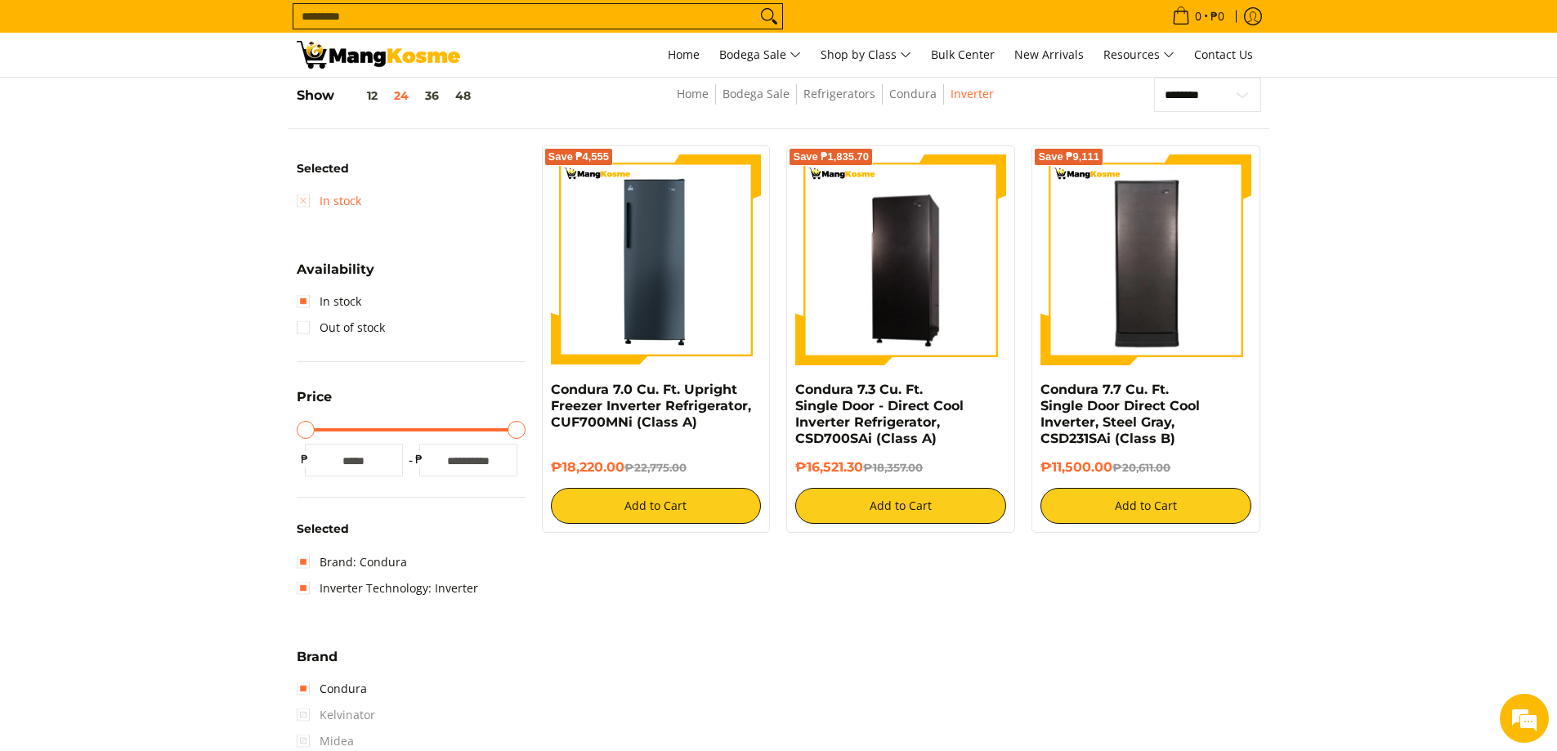
click at [333, 197] on link "In stock" at bounding box center [329, 201] width 65 height 26
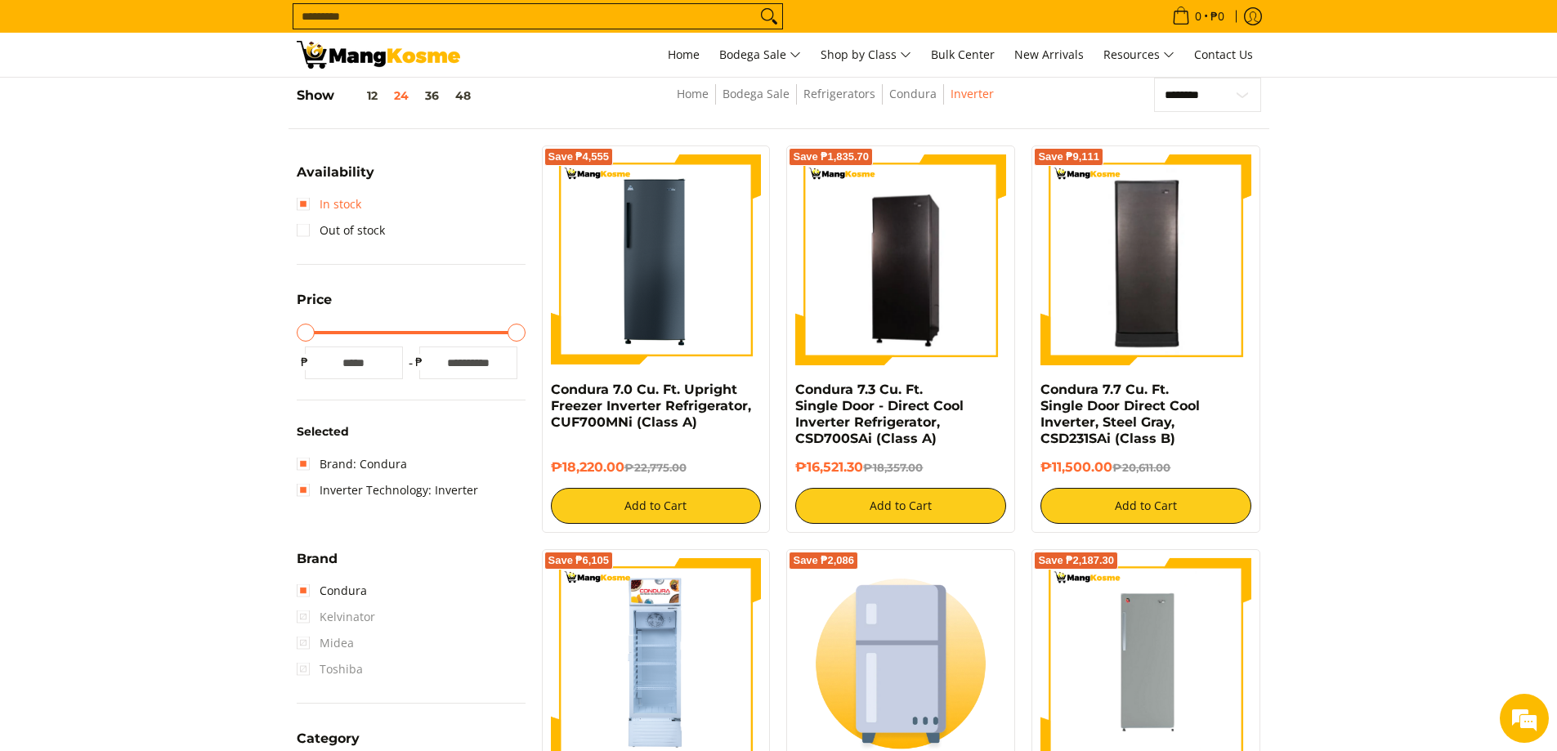
click at [338, 205] on link "In stock" at bounding box center [329, 204] width 65 height 26
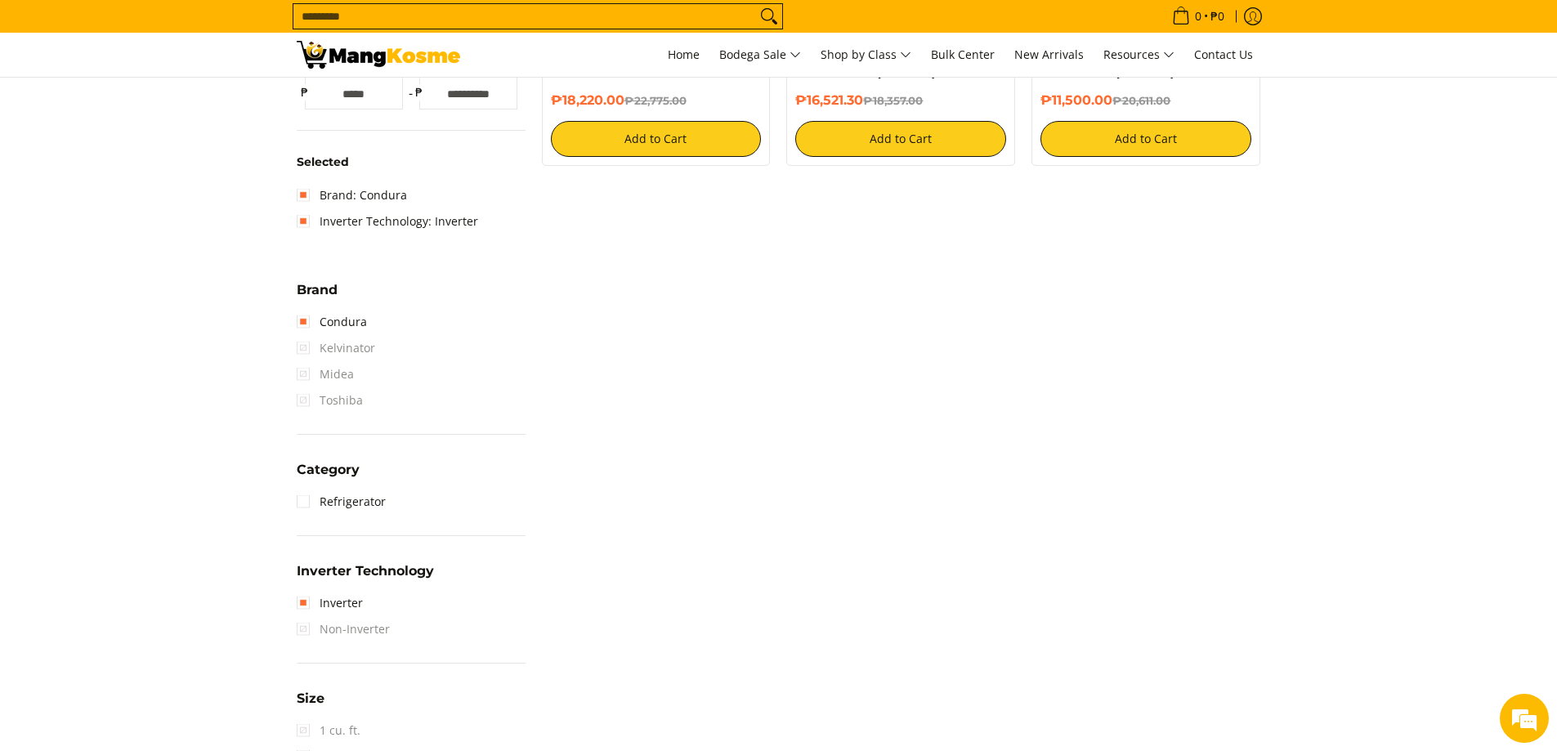
scroll to position [623, 0]
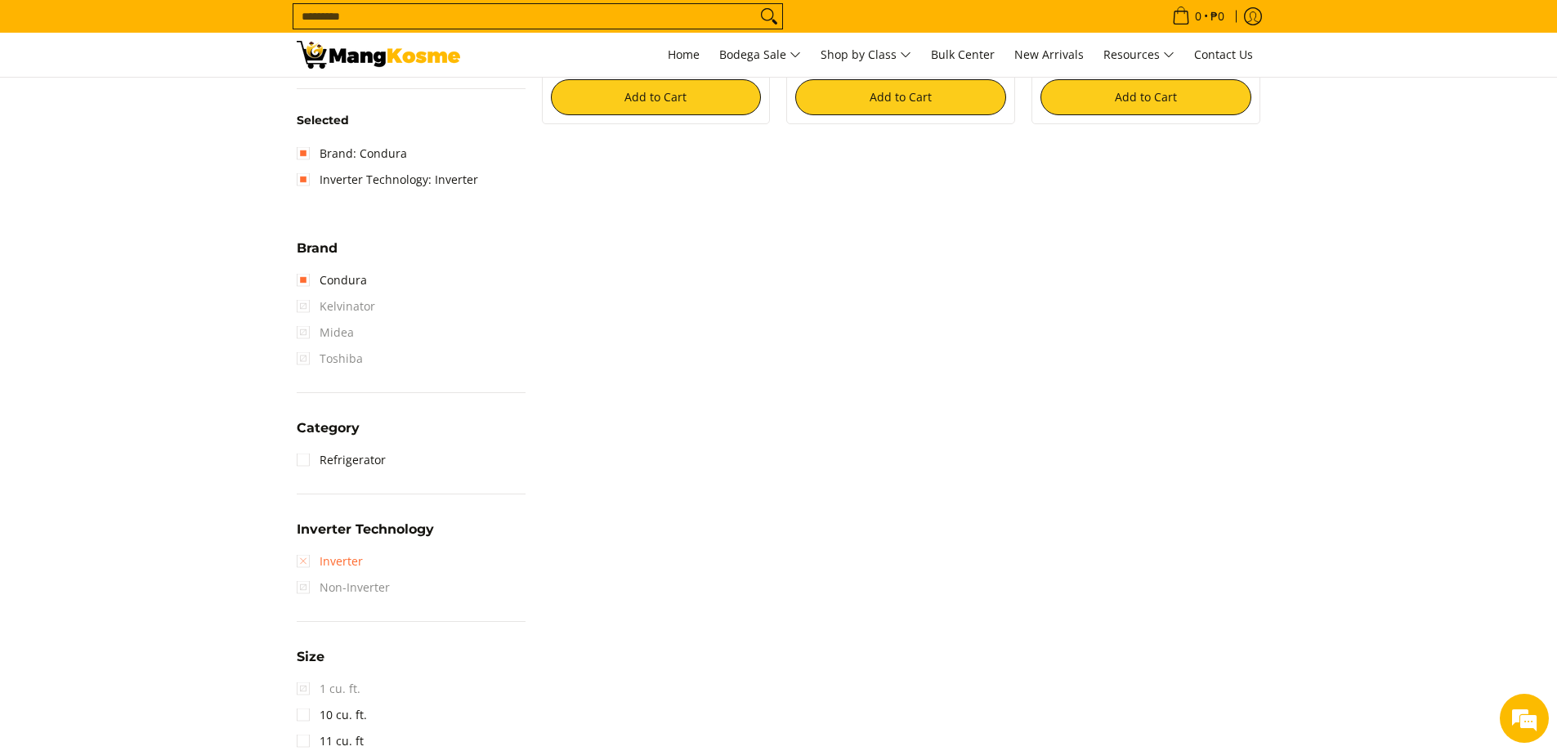
click at [346, 561] on link "Inverter" at bounding box center [330, 561] width 66 height 26
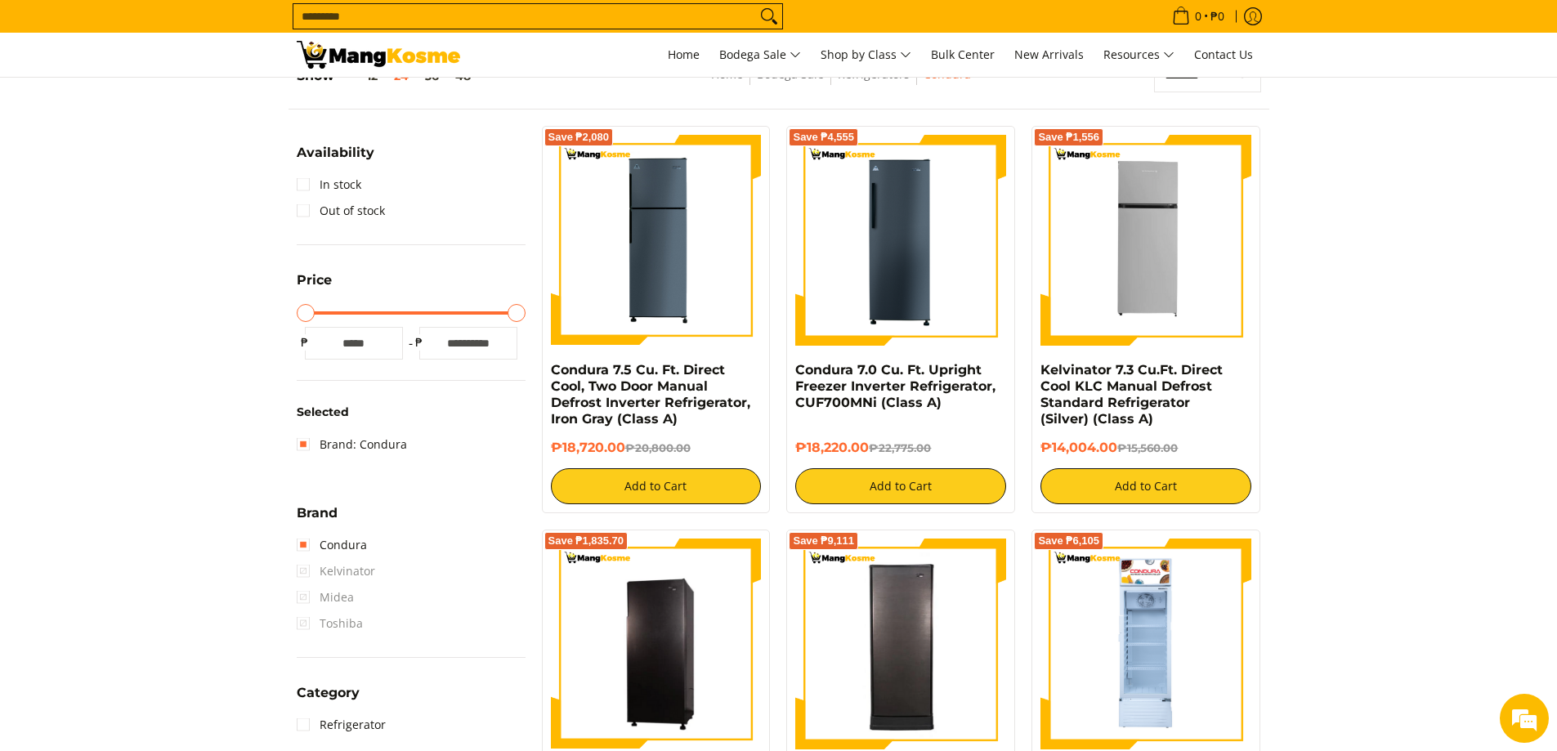
scroll to position [214, 0]
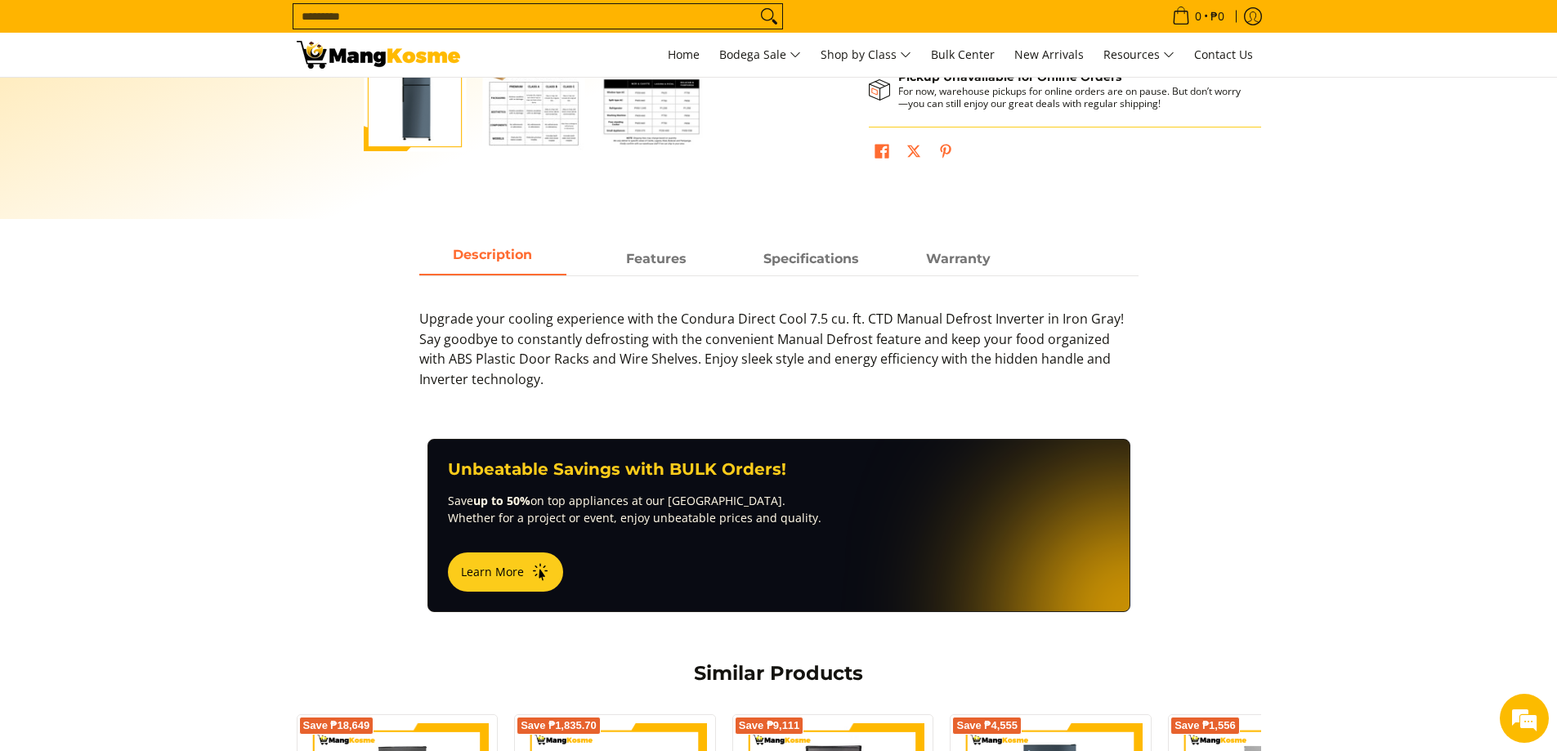
scroll to position [490, 0]
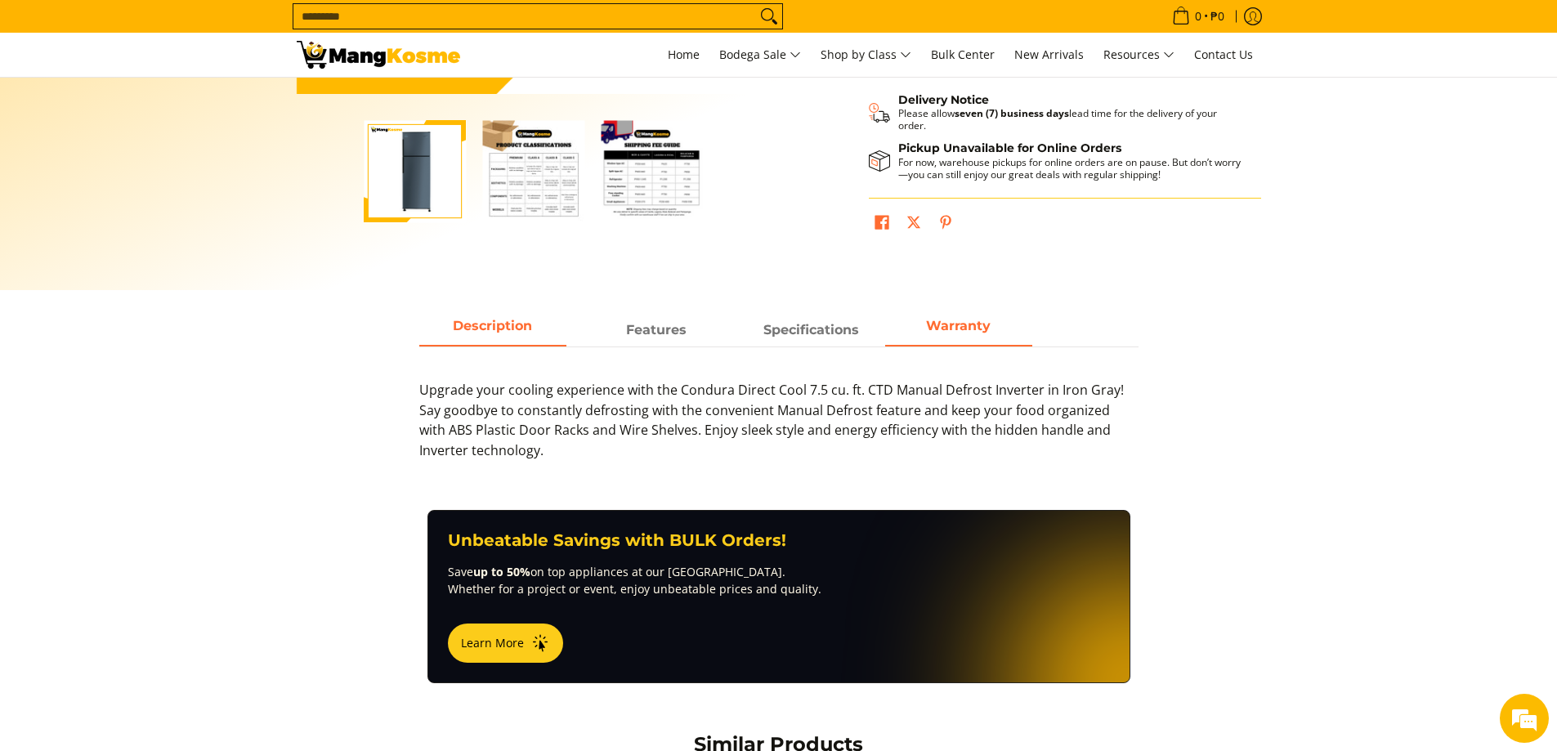
click at [939, 326] on strong "Warranty" at bounding box center [958, 326] width 65 height 16
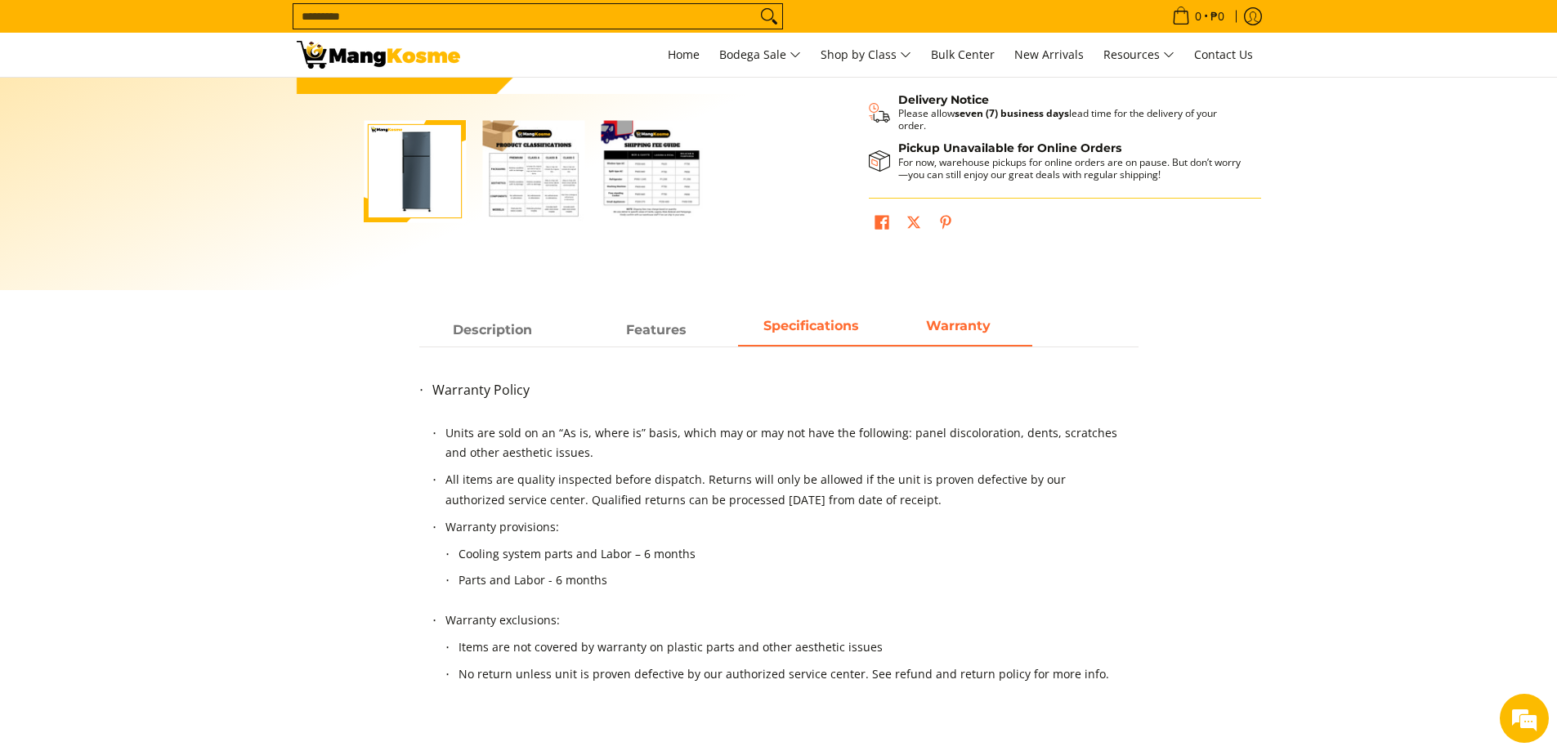
click at [813, 326] on span "Specifications" at bounding box center [811, 326] width 96 height 16
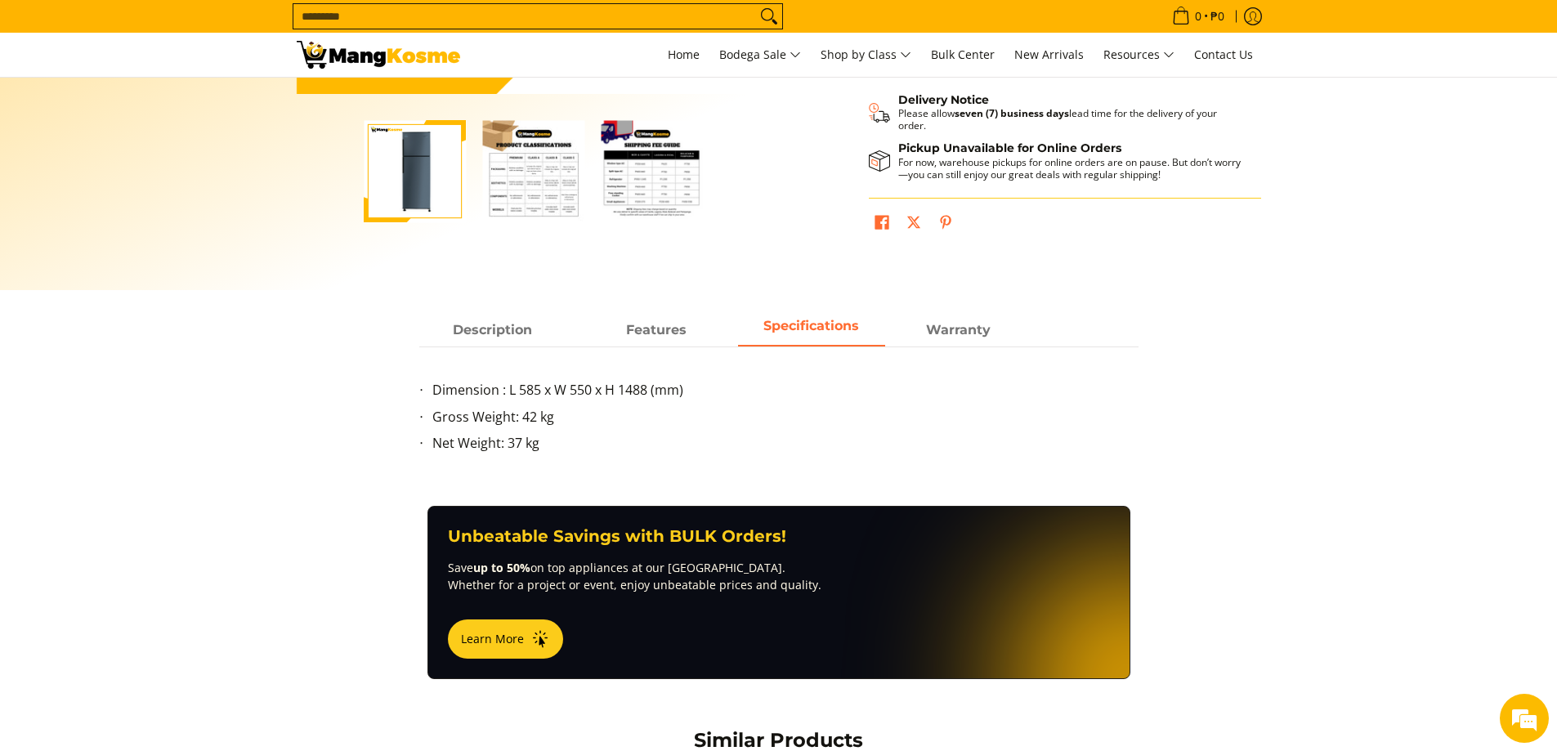
click at [669, 181] on img "Condura 7.5 Cu. Ft. Direct Cool, Two Door Manual Defrost Inverter Refrigerator,…" at bounding box center [652, 171] width 102 height 102
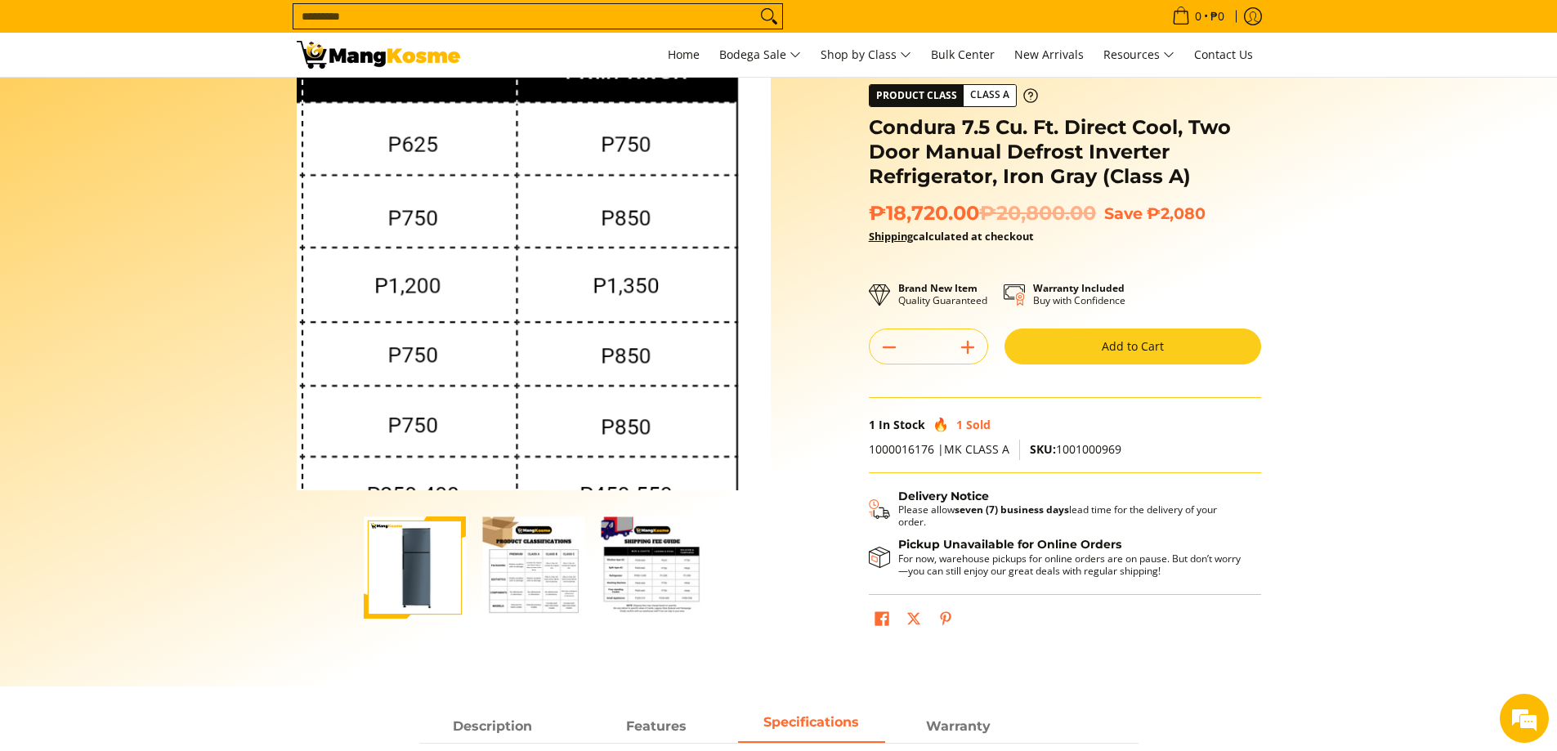
scroll to position [0, 0]
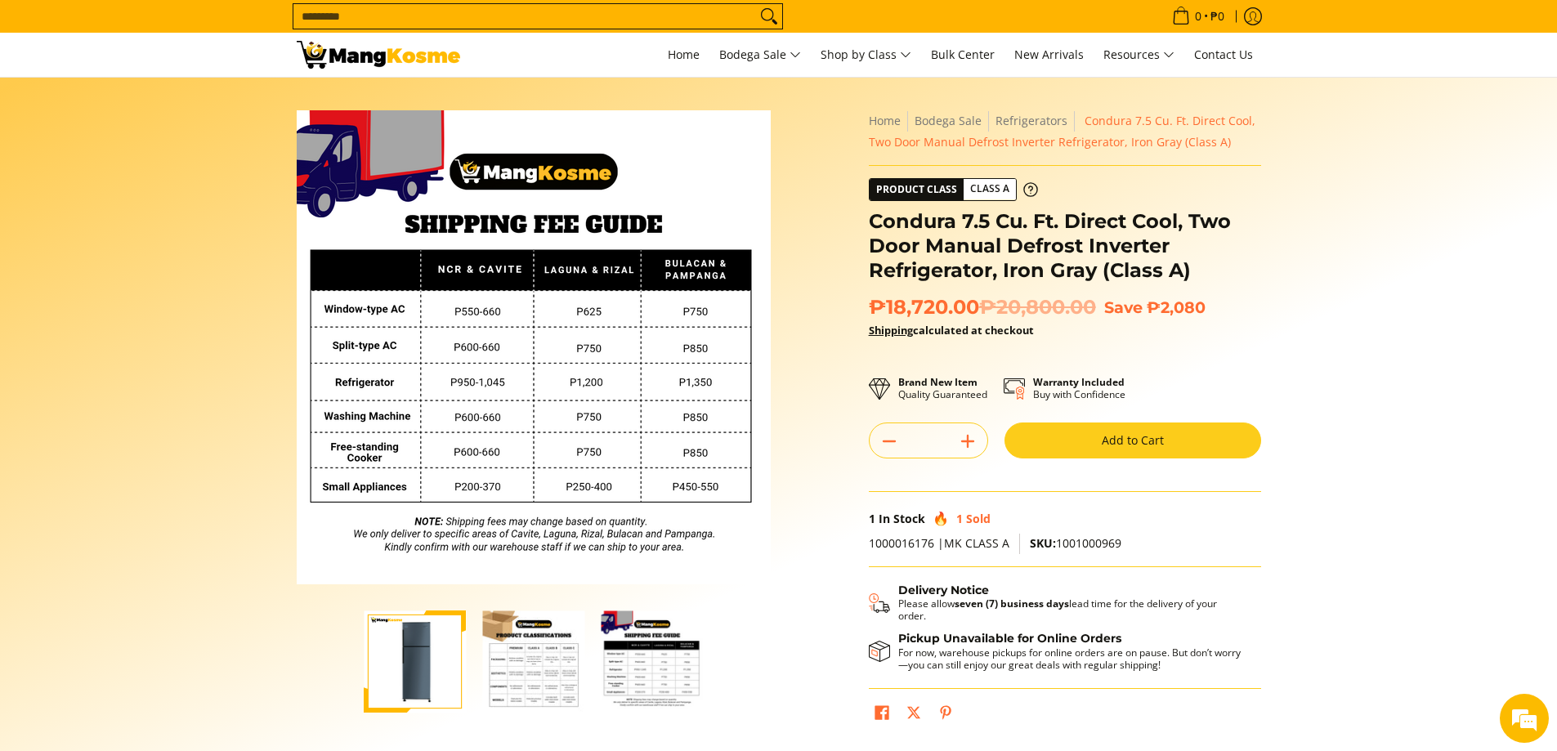
click at [659, 680] on img "Condura 7.5 Cu. Ft. Direct Cool, Two Door Manual Defrost Inverter Refrigerator,…" at bounding box center [652, 662] width 102 height 102
click at [524, 655] on img "Condura 7.5 Cu. Ft. Direct Cool, Two Door Manual Defrost Inverter Refrigerator,…" at bounding box center [533, 662] width 102 height 102
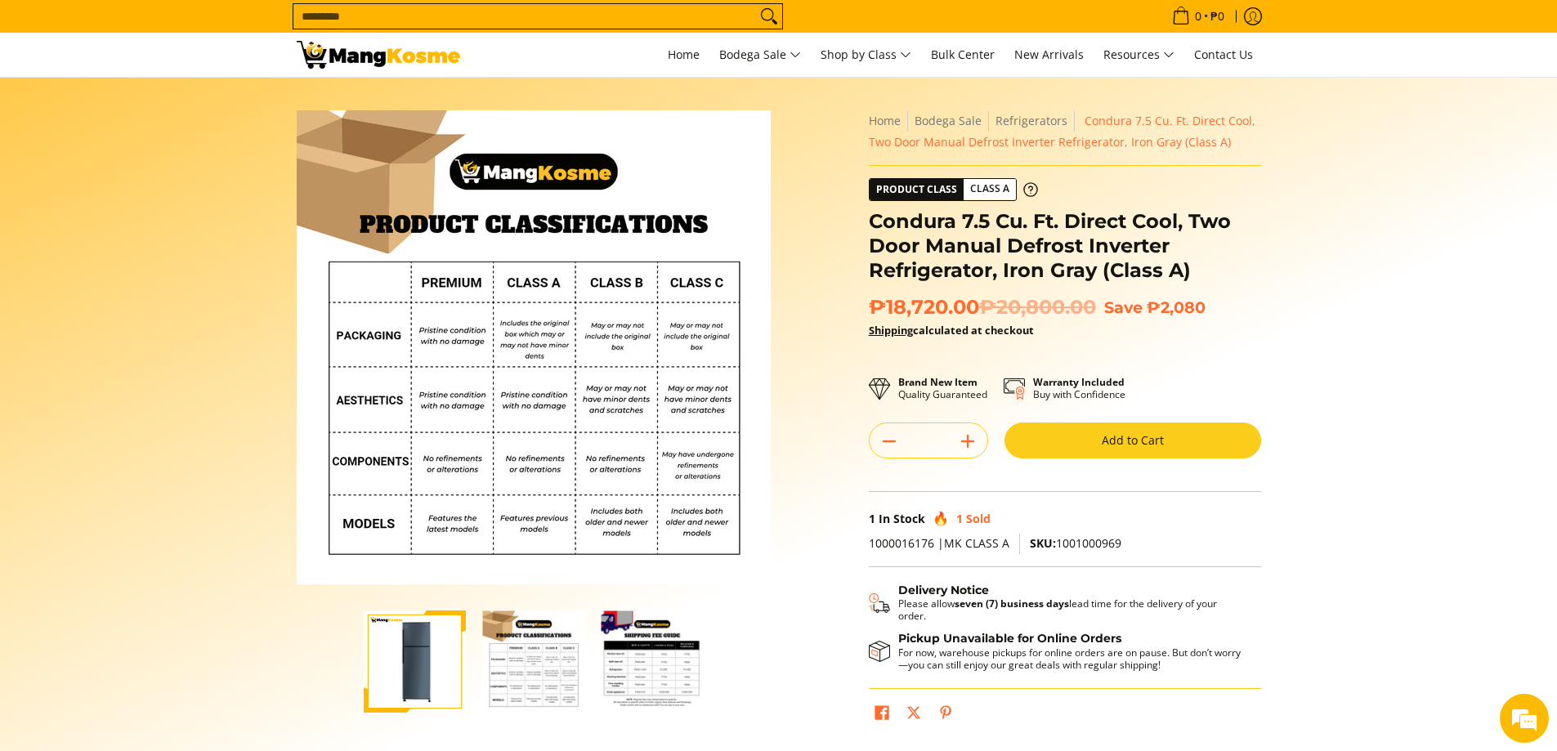
click at [634, 669] on img "Condura 7.5 Cu. Ft. Direct Cool, Two Door Manual Defrost Inverter Refrigerator,…" at bounding box center [652, 662] width 102 height 102
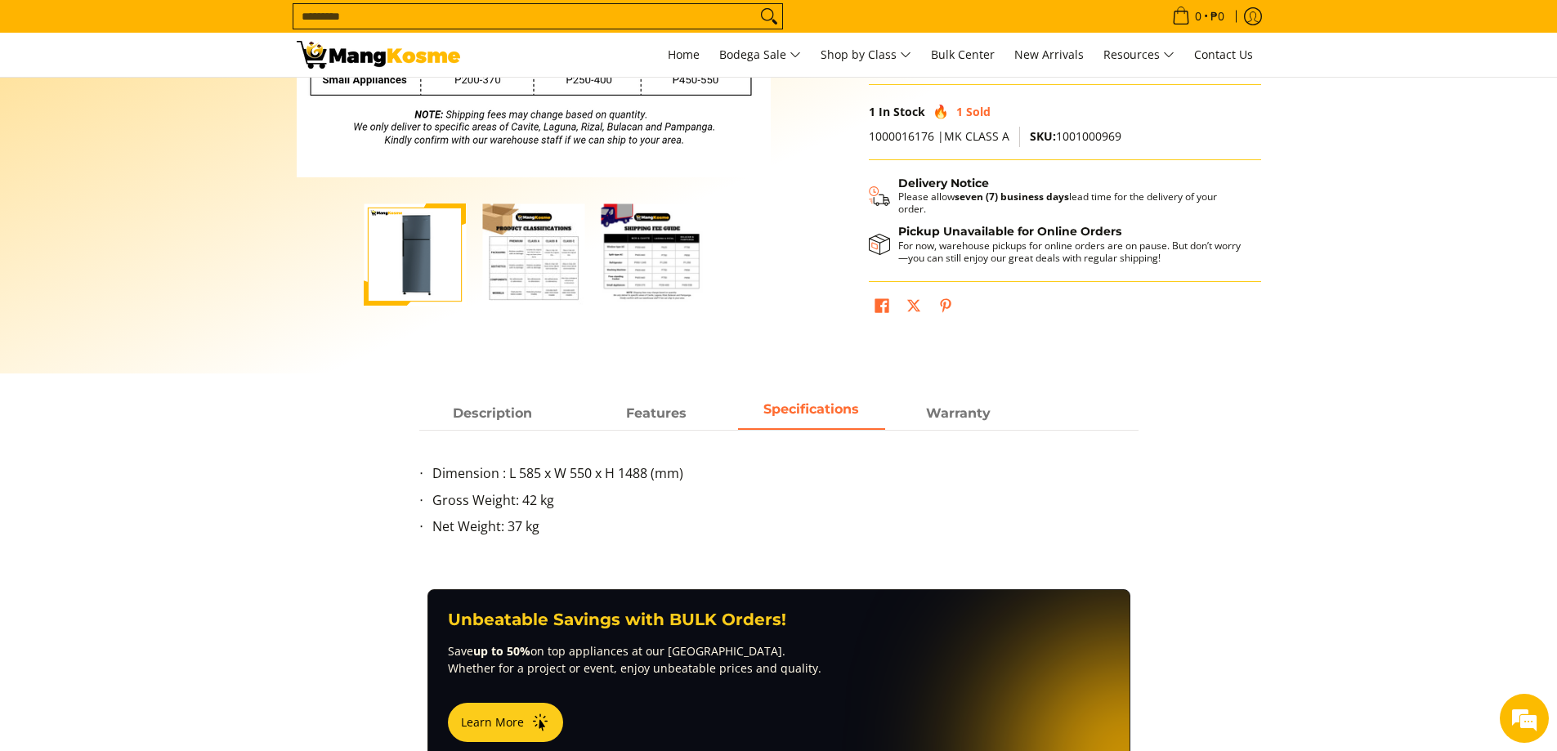
scroll to position [409, 0]
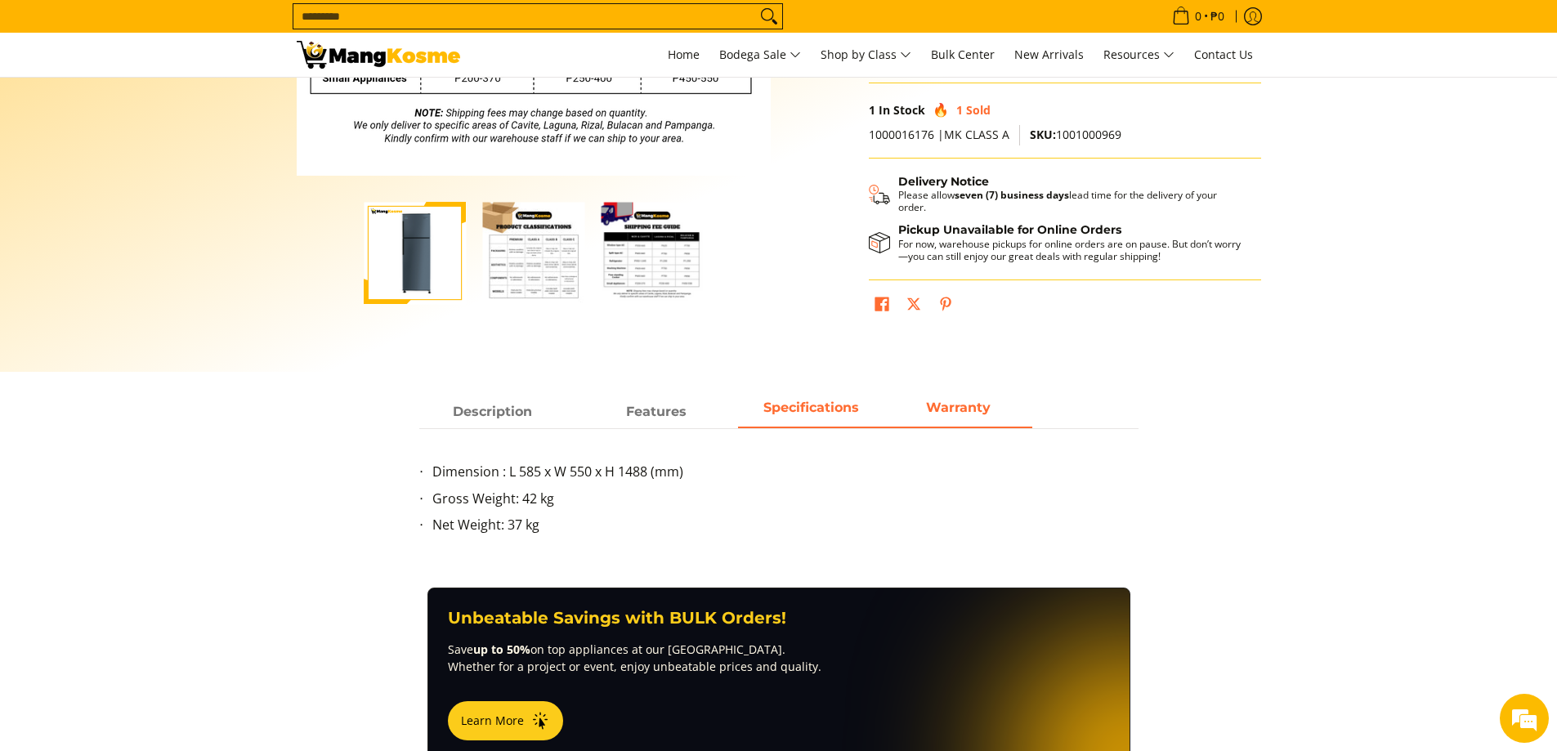
click at [948, 410] on strong "Warranty" at bounding box center [958, 408] width 65 height 16
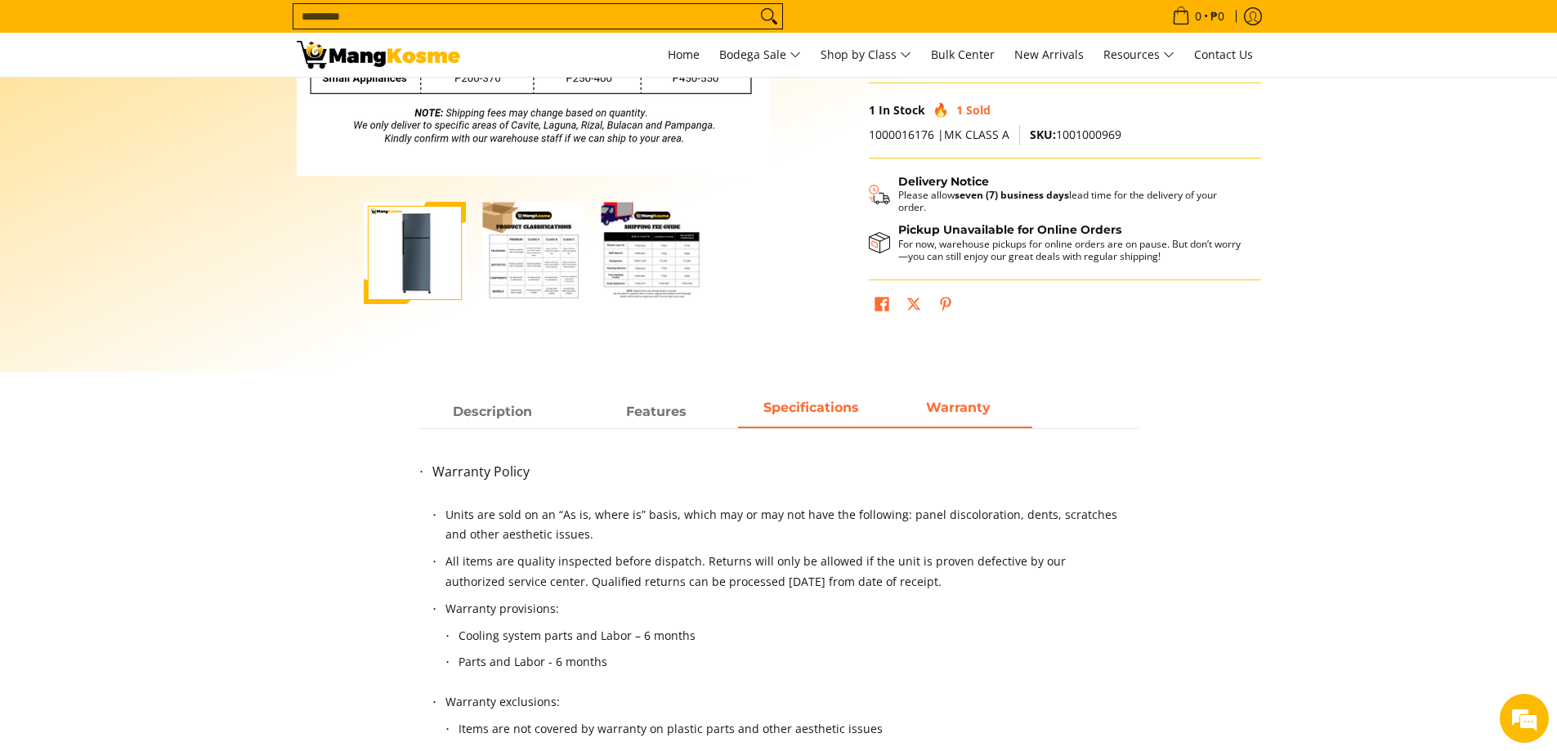
click at [803, 401] on span "Specifications" at bounding box center [811, 408] width 96 height 16
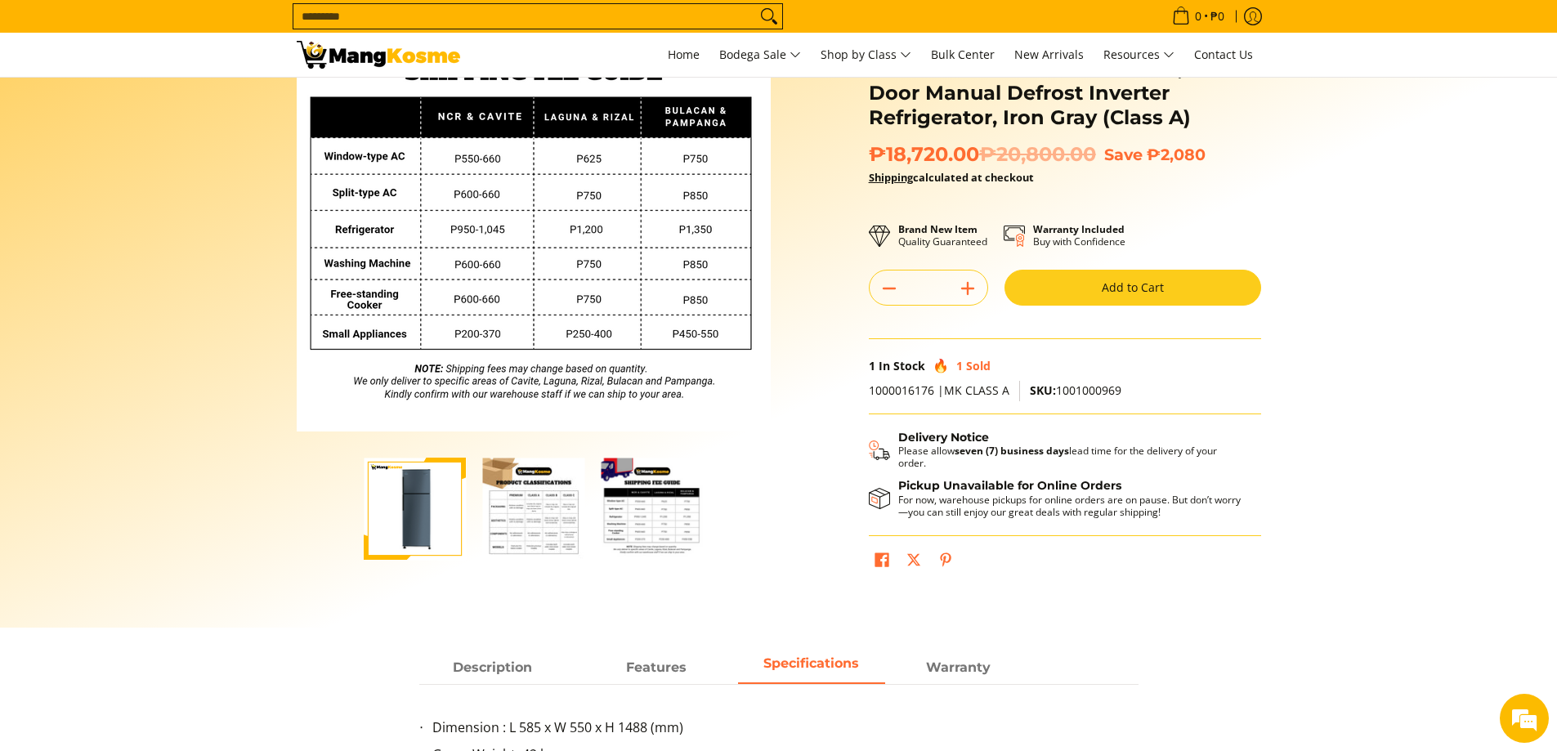
scroll to position [0, 0]
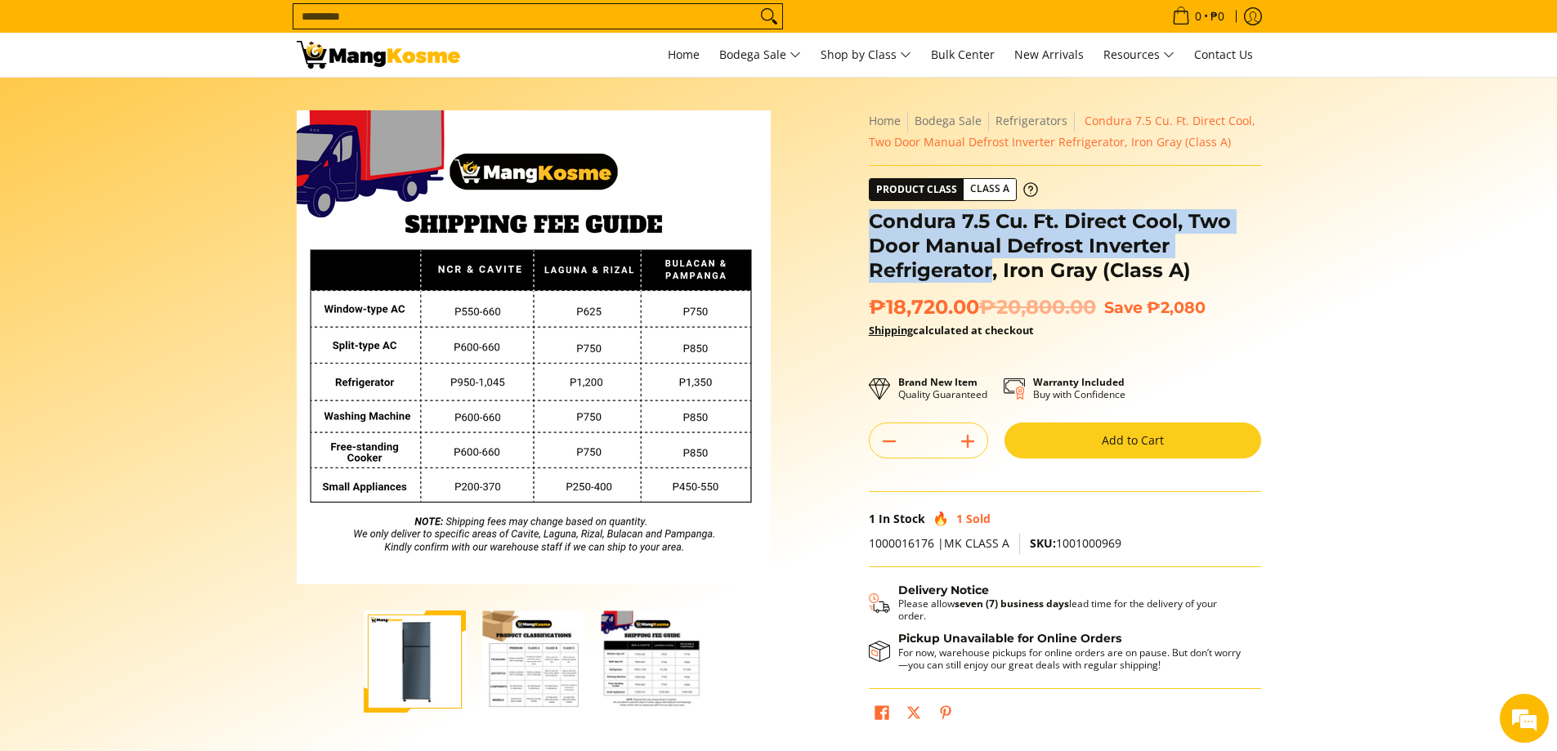
drag, startPoint x: 871, startPoint y: 216, endPoint x: 995, endPoint y: 275, distance: 137.8
click at [994, 276] on h1 "Condura 7.5 Cu. Ft. Direct Cool, Two Door Manual Defrost Inverter Refrigerator,…" at bounding box center [1065, 246] width 392 height 74
copy h1 "Condura 7.5 Cu. Ft. Direct Cool, Two Door Manual Defrost Inverter Refrigerator"
click at [428, 658] on img "condura-direct-cool-7.5-cubic-feet-2-door-manual-defrost-inverter-ref-iron-gray…" at bounding box center [415, 662] width 102 height 102
